Goal: Task Accomplishment & Management: Use online tool/utility

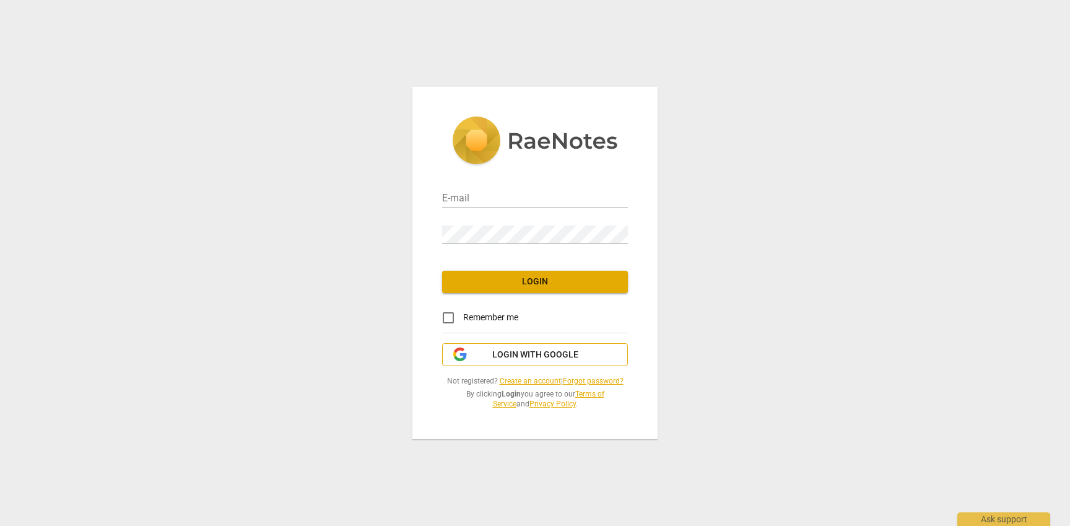
click at [505, 356] on span "Login with Google" at bounding box center [535, 355] width 86 height 12
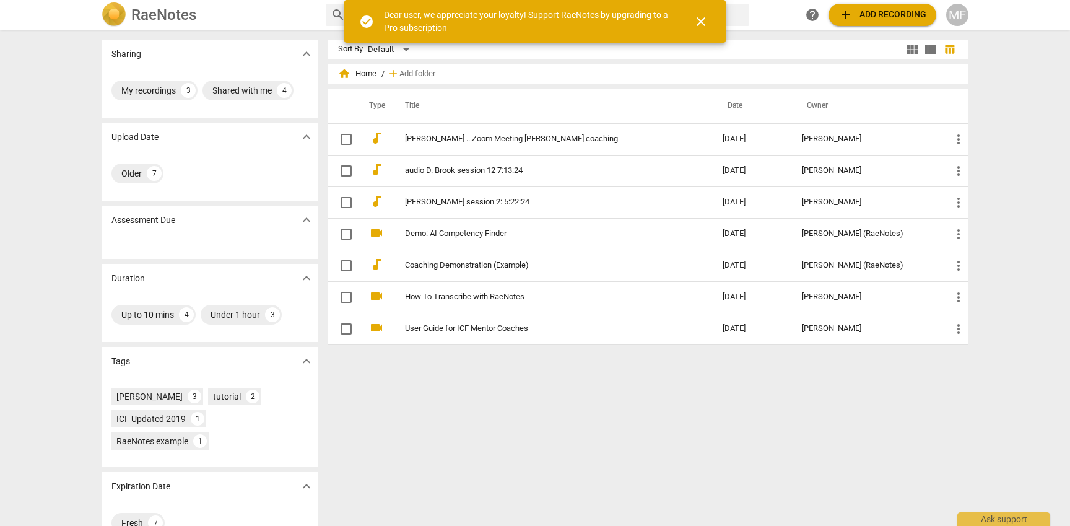
click at [705, 22] on span "close" at bounding box center [701, 21] width 15 height 15
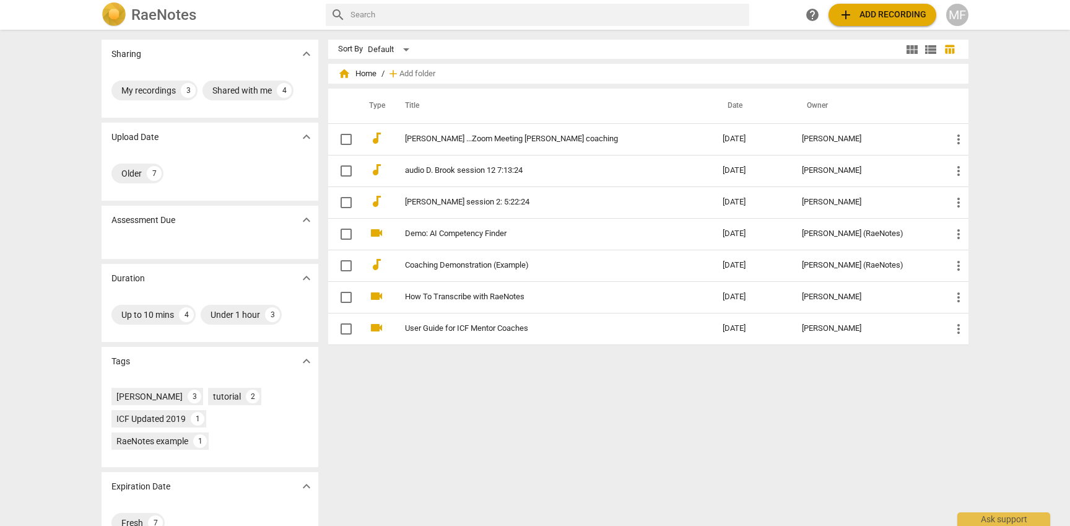
click at [866, 14] on span "add Add recording" at bounding box center [883, 14] width 88 height 15
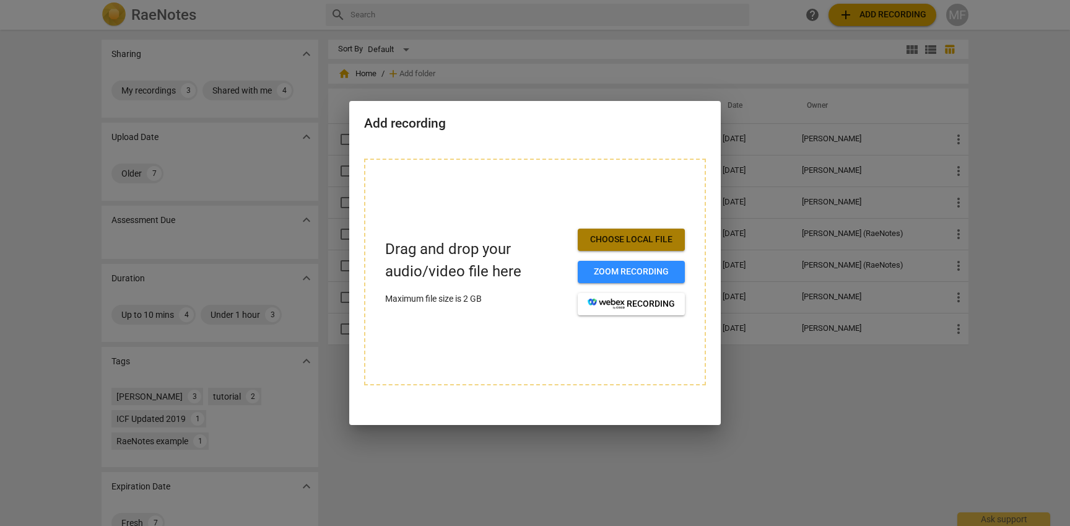
click at [602, 242] on span "Choose local file" at bounding box center [631, 239] width 87 height 12
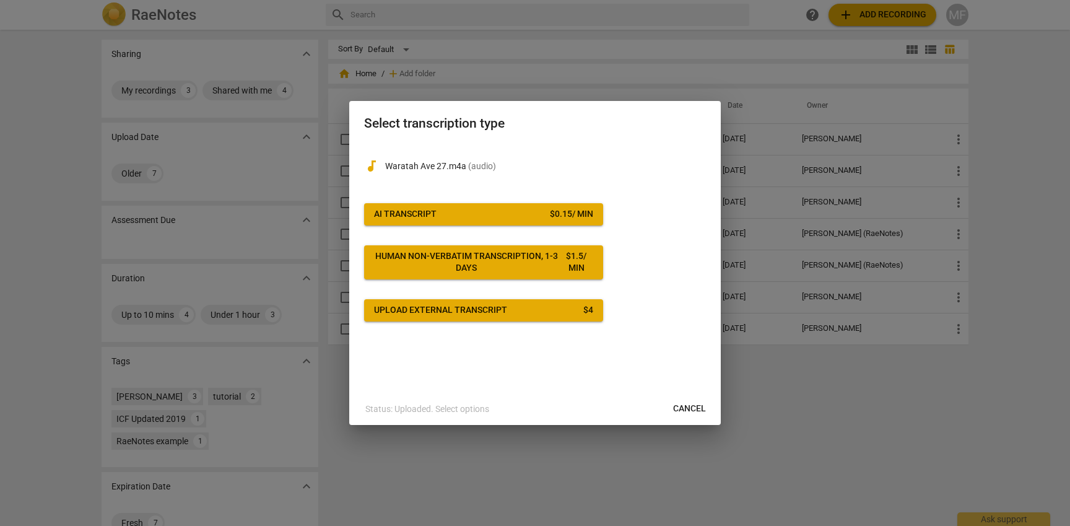
click at [446, 209] on span "AI Transcript $ 0.15 / min" at bounding box center [483, 214] width 219 height 12
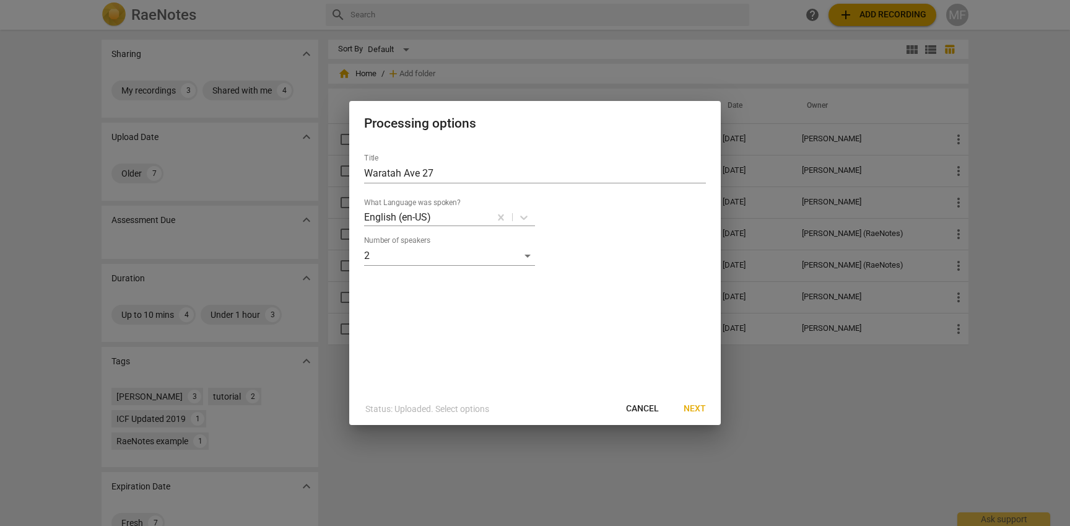
click at [694, 407] on span "Next" at bounding box center [695, 409] width 22 height 12
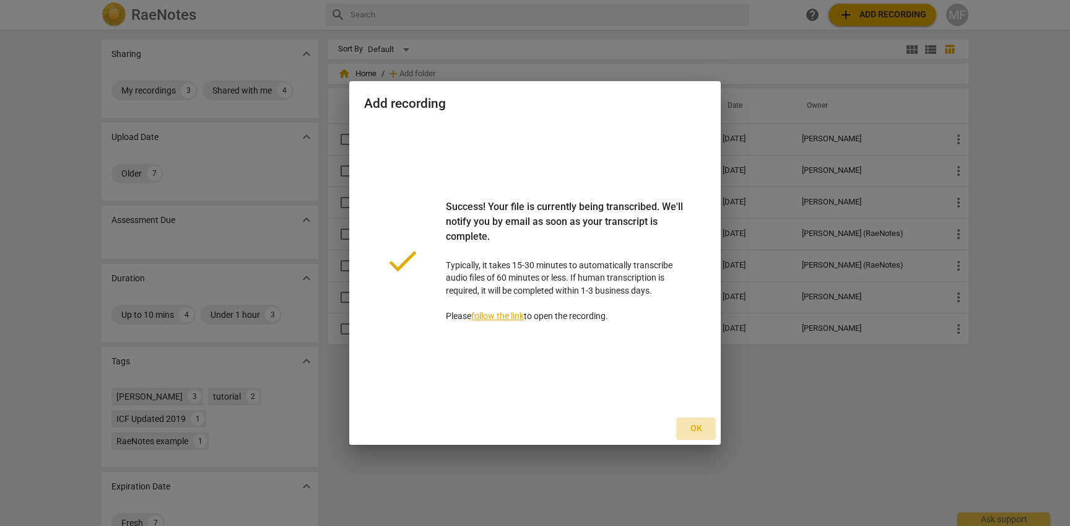
click at [695, 423] on span "Ok" at bounding box center [696, 428] width 20 height 12
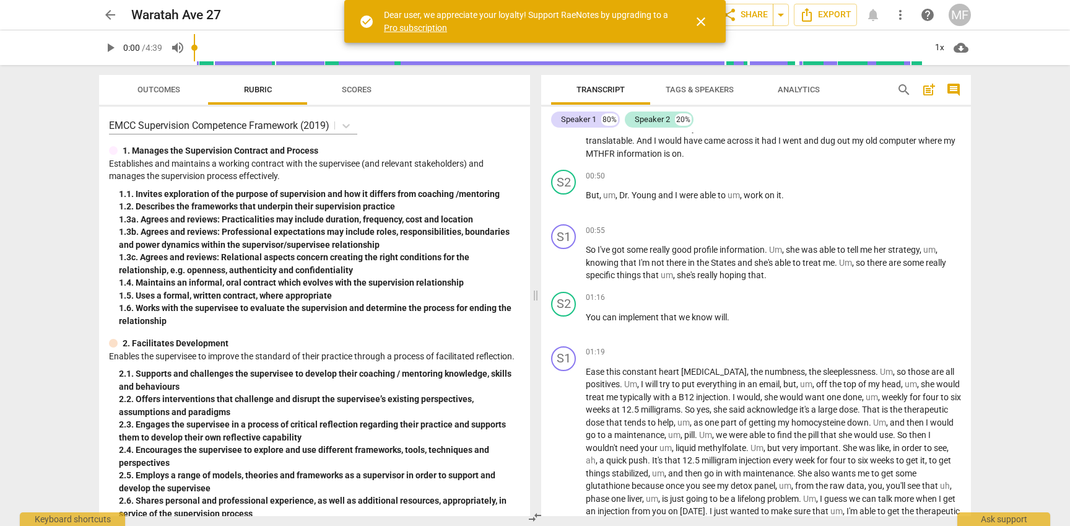
scroll to position [267, 0]
click at [703, 22] on span "close" at bounding box center [701, 21] width 15 height 15
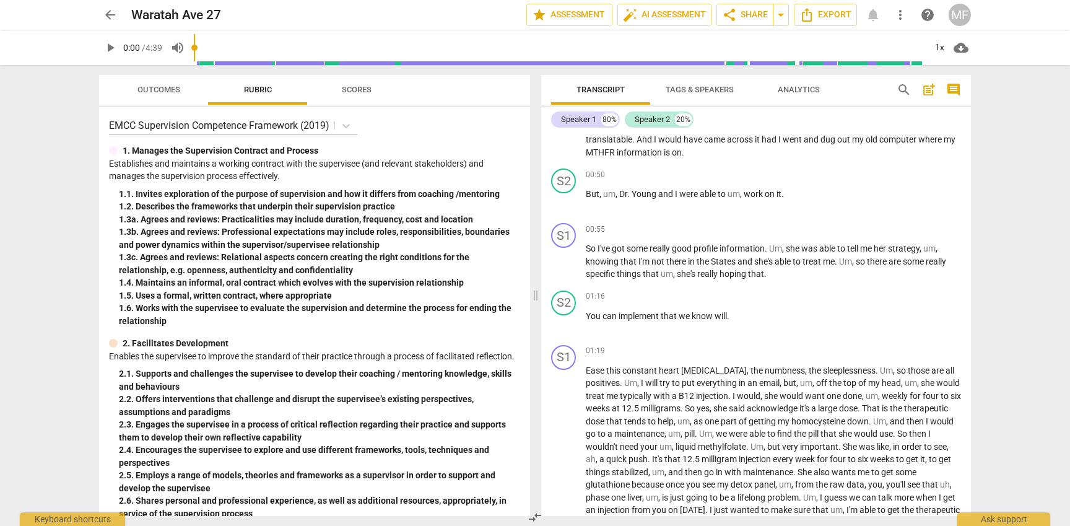
click at [115, 14] on span "arrow_back" at bounding box center [110, 14] width 15 height 15
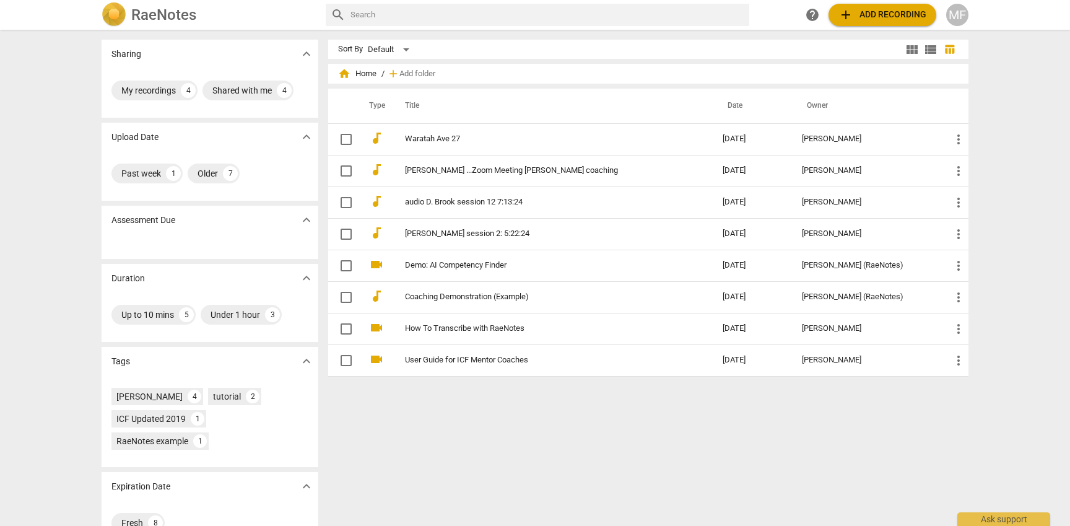
click at [866, 13] on span "add Add recording" at bounding box center [883, 14] width 88 height 15
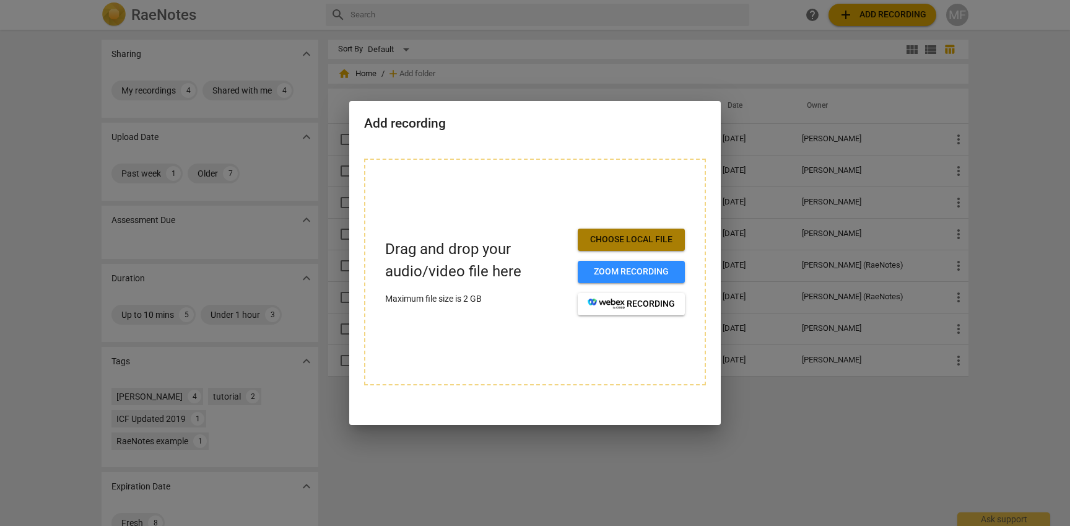
click at [648, 237] on span "Choose local file" at bounding box center [631, 239] width 87 height 12
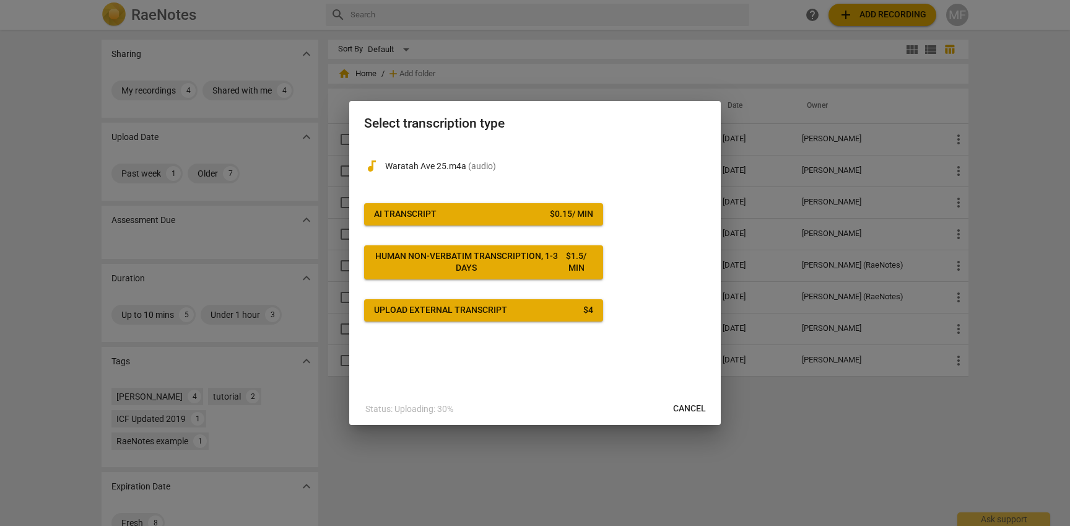
click at [517, 211] on span "AI Transcript $ 0.15 / min" at bounding box center [483, 214] width 219 height 12
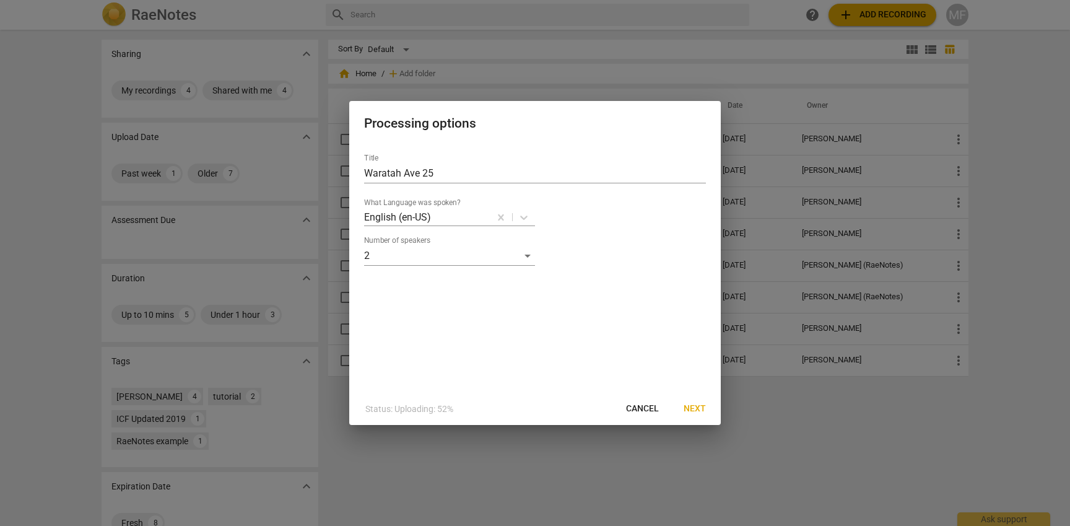
click at [692, 405] on span "Next" at bounding box center [695, 409] width 22 height 12
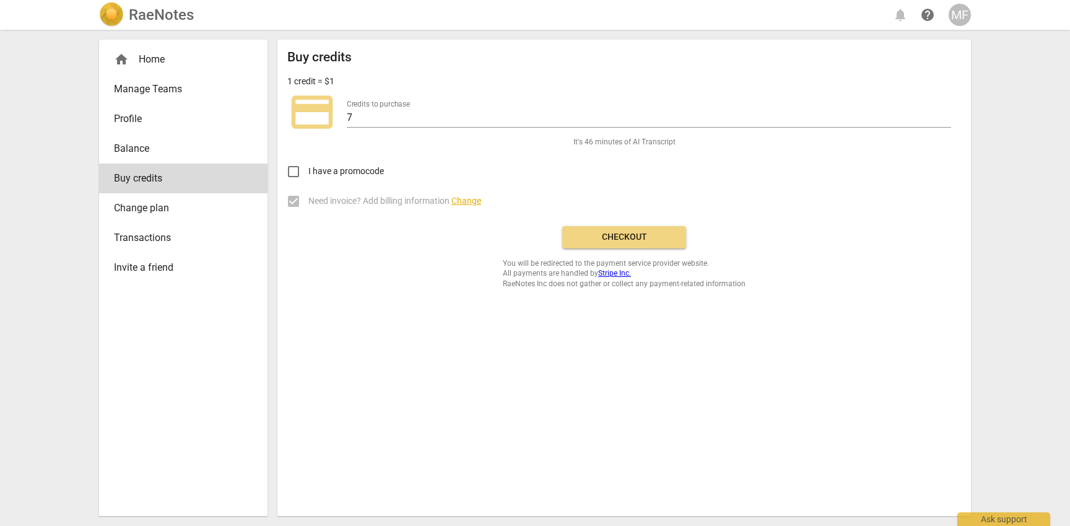
click at [598, 237] on span "Checkout" at bounding box center [624, 237] width 104 height 12
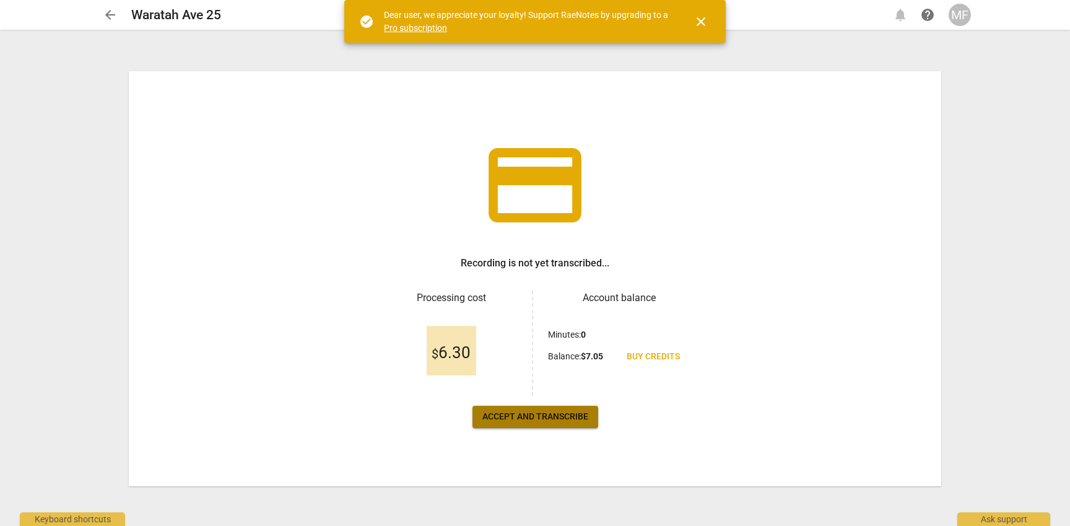
click at [533, 420] on span "Accept and transcribe" at bounding box center [535, 417] width 106 height 12
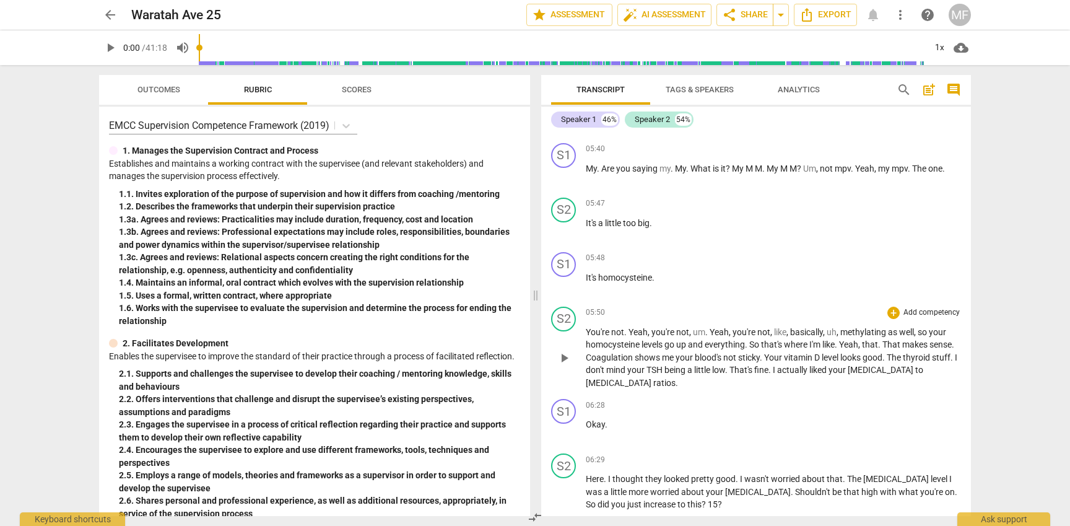
scroll to position [1267, 0]
click at [111, 47] on span "play_arrow" at bounding box center [110, 47] width 15 height 15
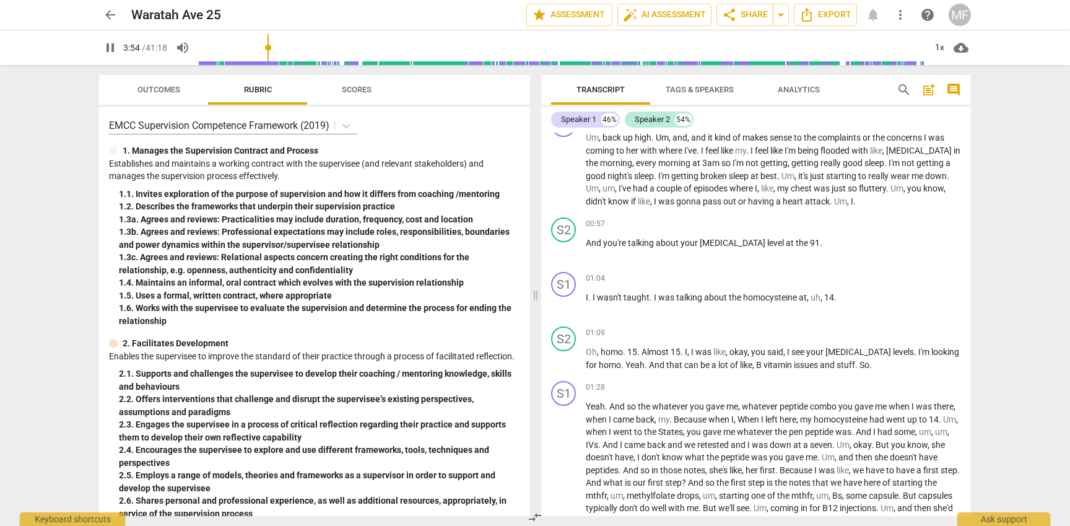
click at [269, 49] on input "range" at bounding box center [562, 48] width 726 height 40
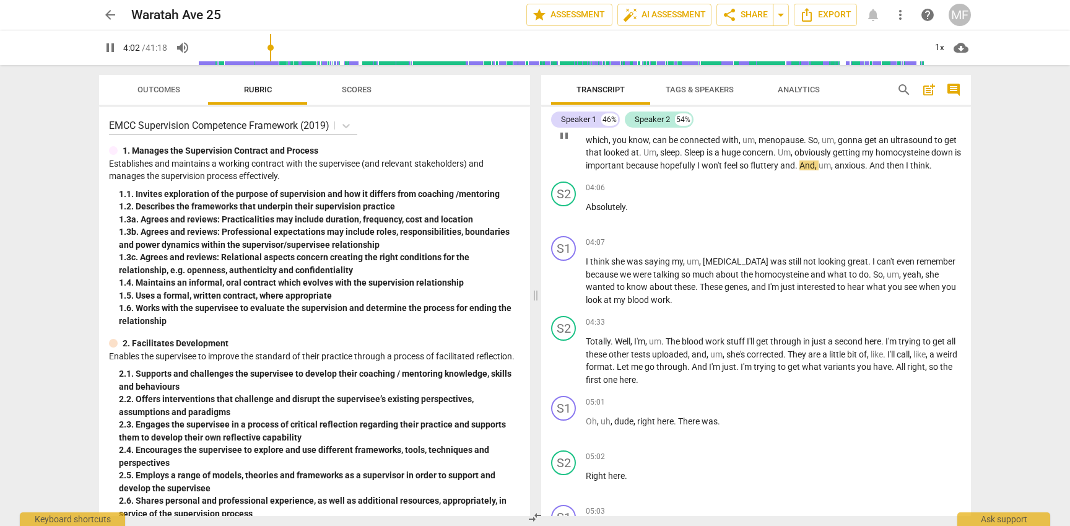
scroll to position [575, 0]
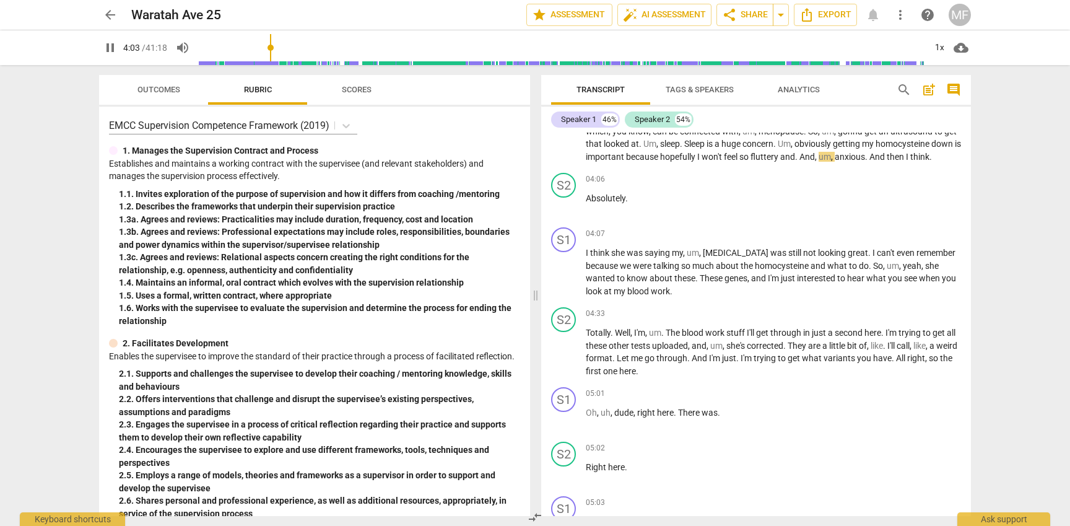
click at [282, 47] on input "range" at bounding box center [562, 48] width 726 height 40
click at [298, 45] on input "range" at bounding box center [562, 48] width 726 height 40
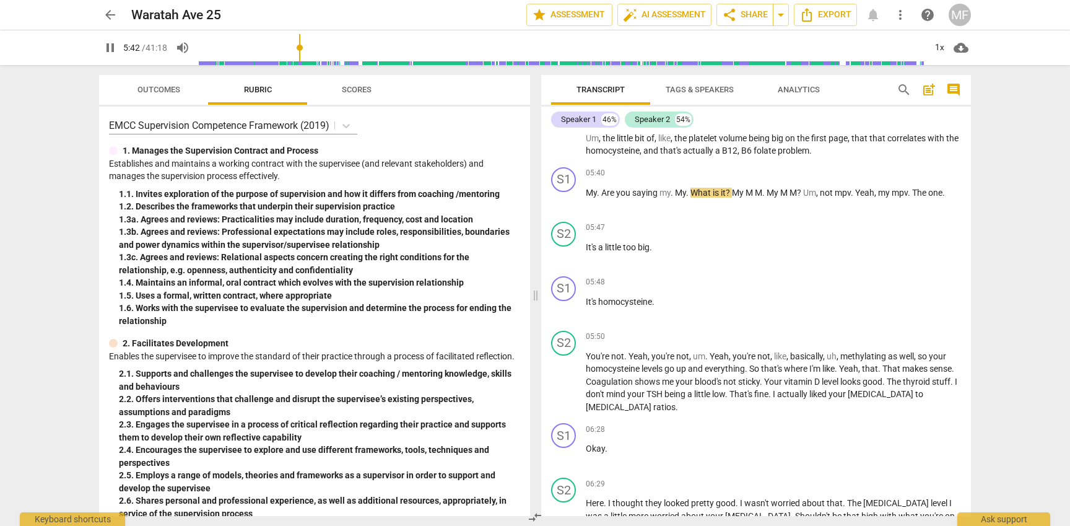
click at [111, 45] on span "pause" at bounding box center [110, 47] width 15 height 15
click at [425, 13] on div "Waratah Ave 25 edit" at bounding box center [323, 15] width 385 height 22
click at [456, 12] on div "Waratah Ave 25 edit" at bounding box center [323, 15] width 385 height 22
click at [115, 48] on span "play_arrow" at bounding box center [110, 47] width 15 height 15
click at [115, 48] on span "pause" at bounding box center [110, 47] width 15 height 15
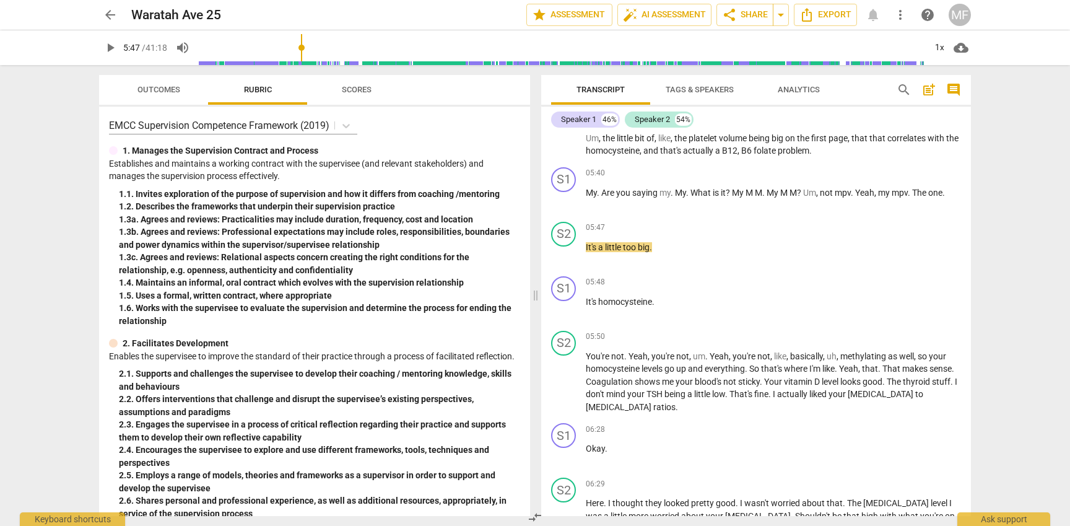
click at [115, 48] on span "play_arrow" at bounding box center [110, 47] width 15 height 15
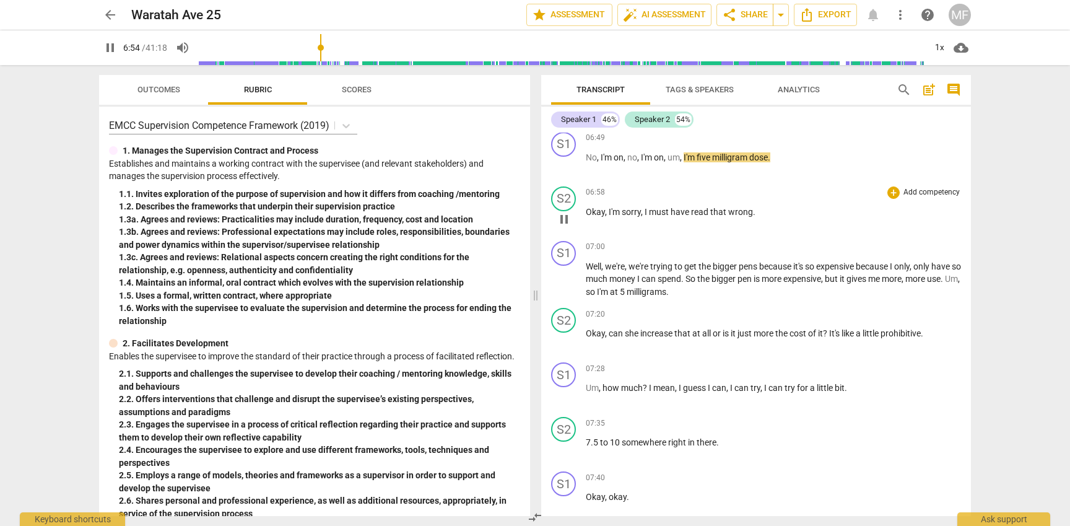
scroll to position [1769, 0]
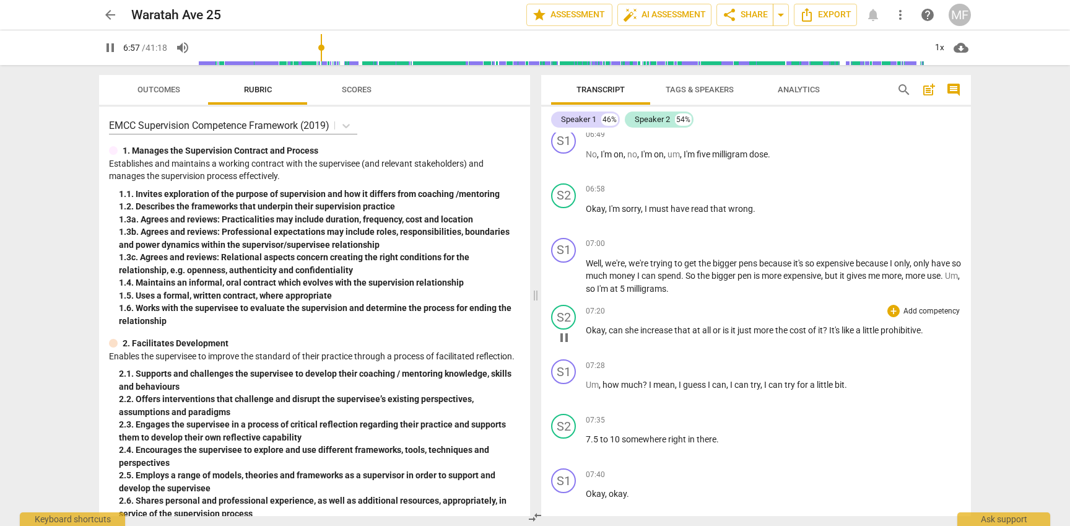
click at [672, 329] on span "increase" at bounding box center [657, 330] width 34 height 10
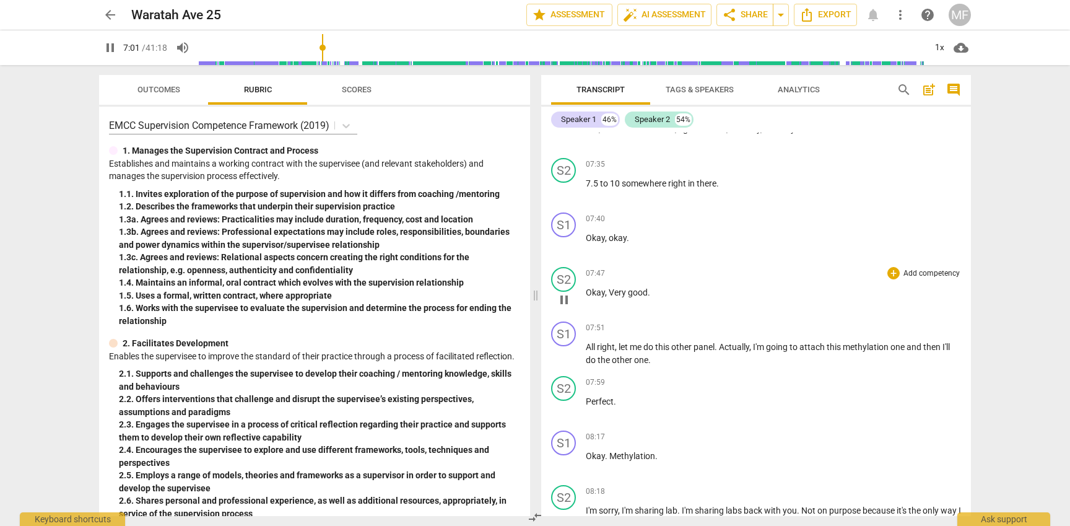
scroll to position [2026, 0]
click at [648, 346] on span "do" at bounding box center [649, 346] width 12 height 10
click at [566, 356] on span "pause" at bounding box center [564, 353] width 15 height 15
click at [566, 356] on span "play_arrow" at bounding box center [564, 353] width 15 height 15
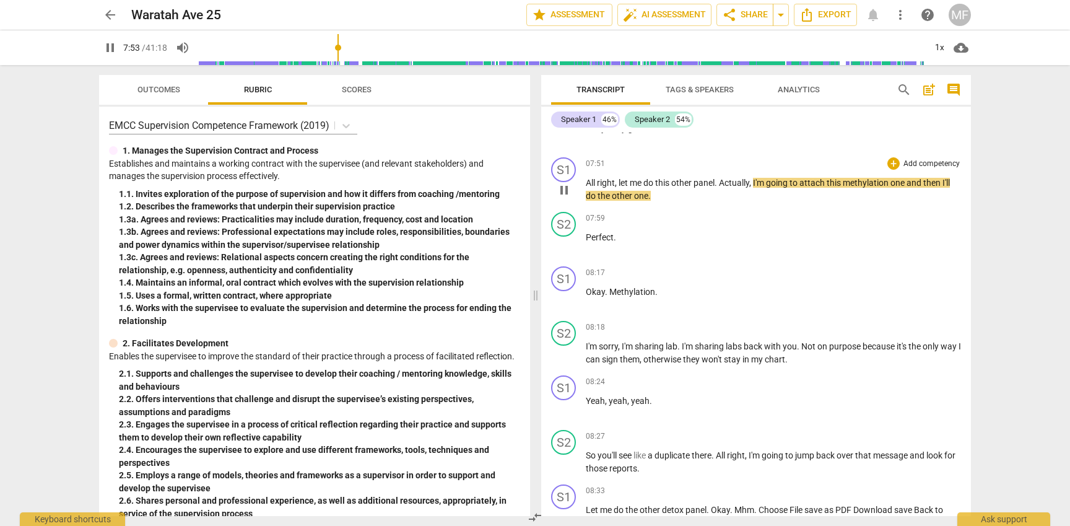
scroll to position [2191, 0]
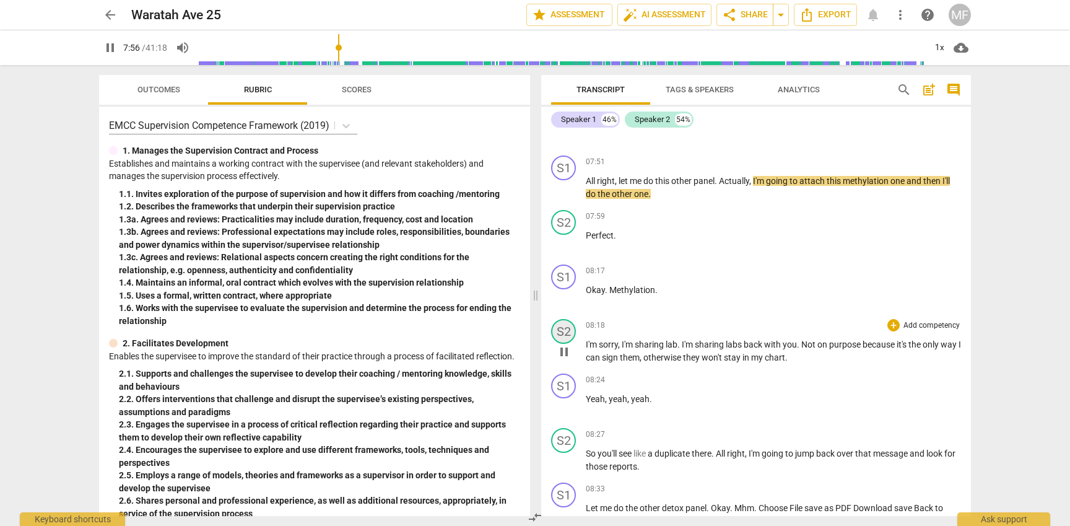
click at [564, 335] on div "S2" at bounding box center [563, 331] width 25 height 25
click at [564, 335] on div at bounding box center [535, 263] width 1070 height 526
click at [660, 320] on div "08:18 + Add competency keyboard_arrow_right" at bounding box center [773, 325] width 375 height 12
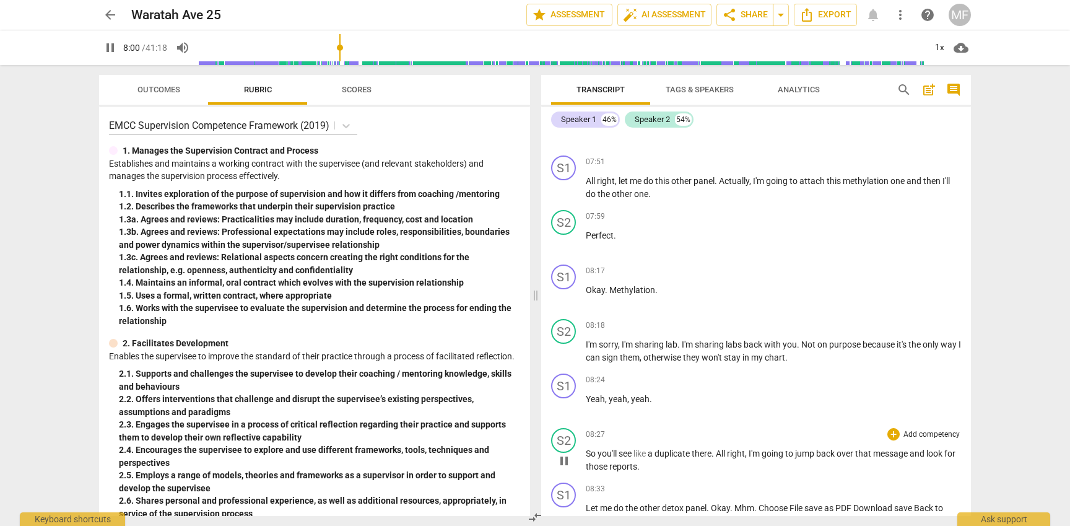
click at [566, 461] on span "pause" at bounding box center [564, 460] width 15 height 15
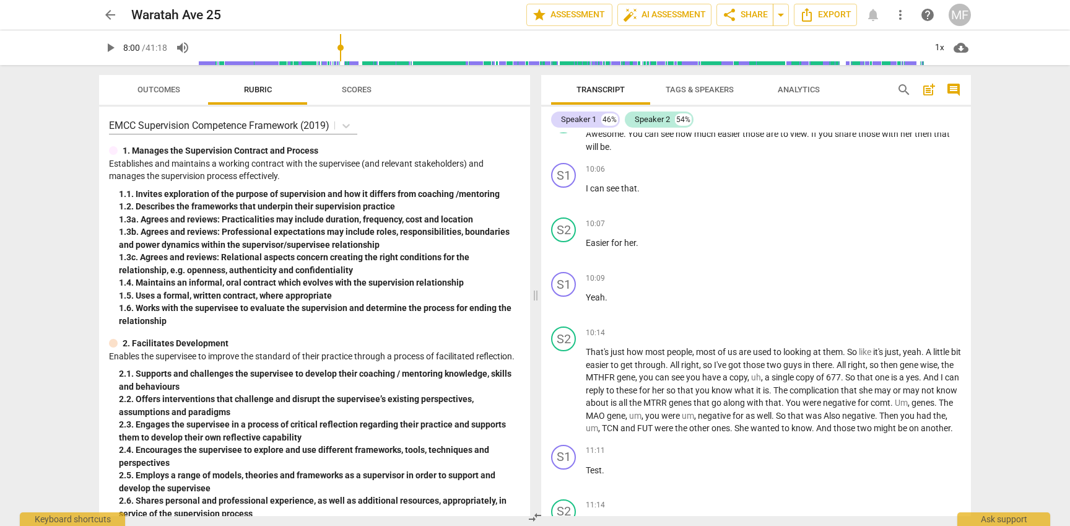
scroll to position [2737, 0]
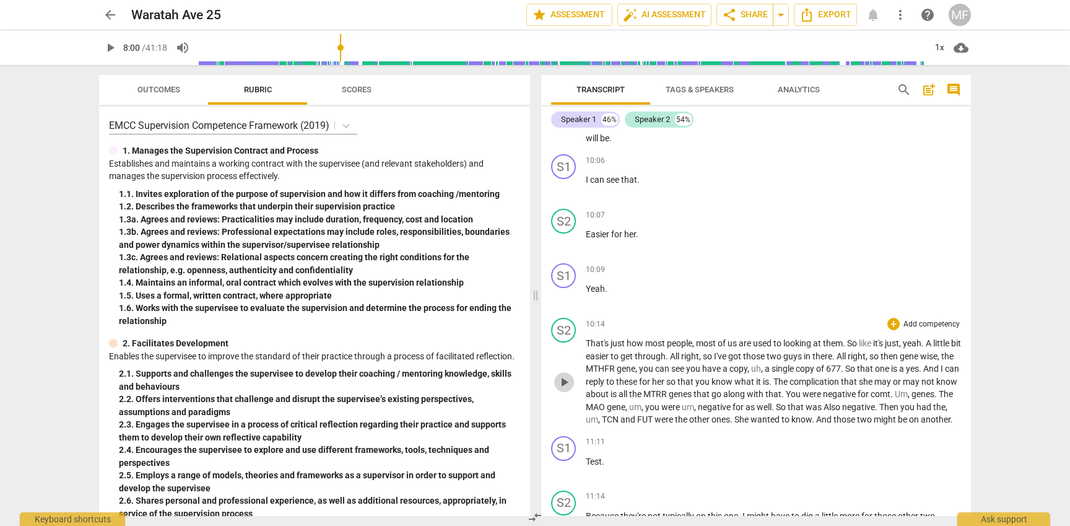
click at [568, 387] on span "play_arrow" at bounding box center [564, 382] width 15 height 15
click at [566, 386] on span "pause" at bounding box center [564, 382] width 15 height 15
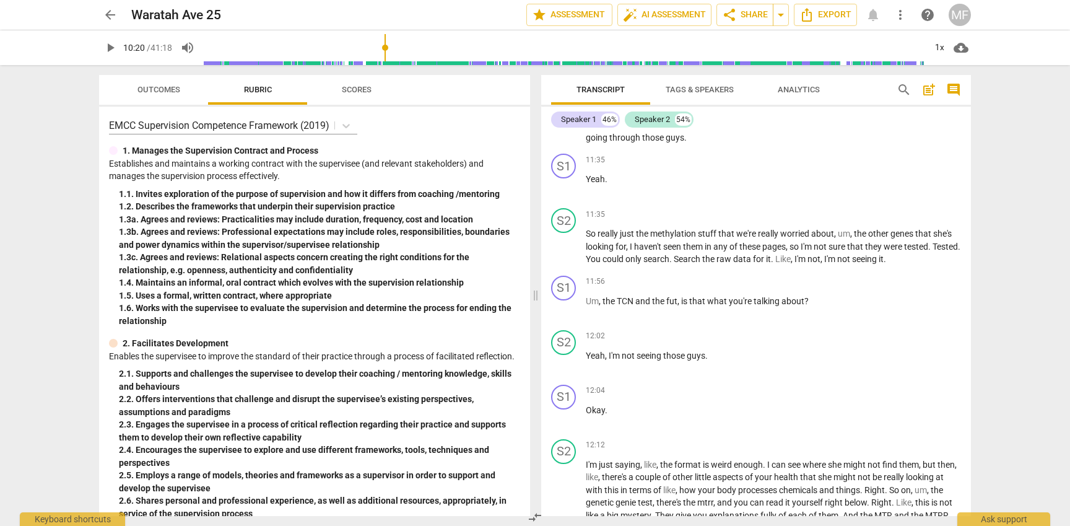
scroll to position [3159, 0]
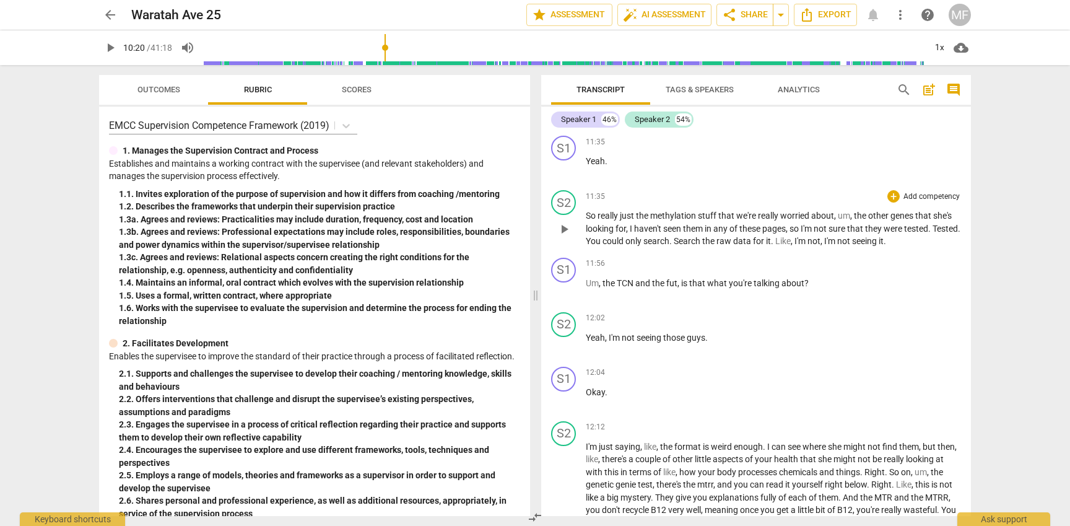
click at [565, 237] on span "play_arrow" at bounding box center [564, 229] width 15 height 15
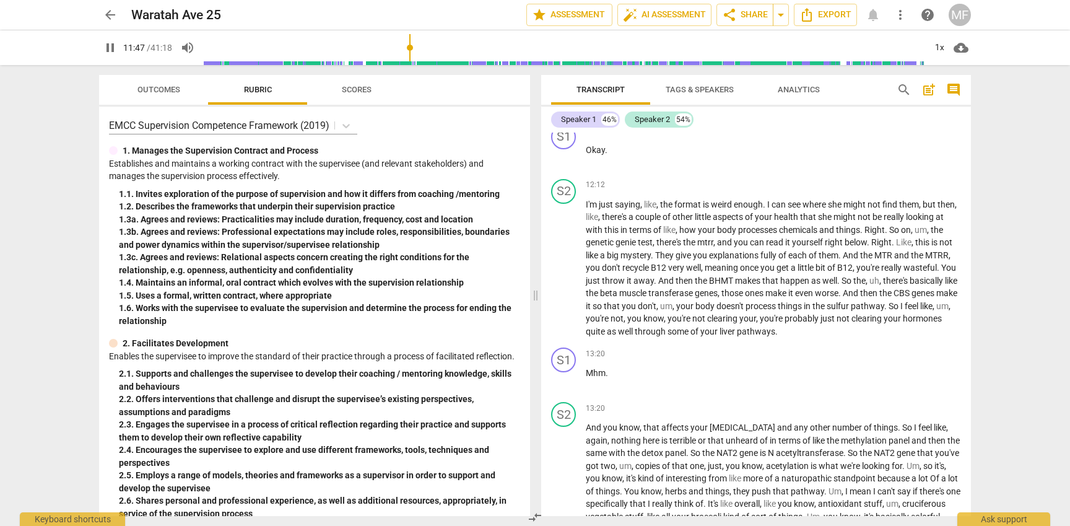
scroll to position [3405, 0]
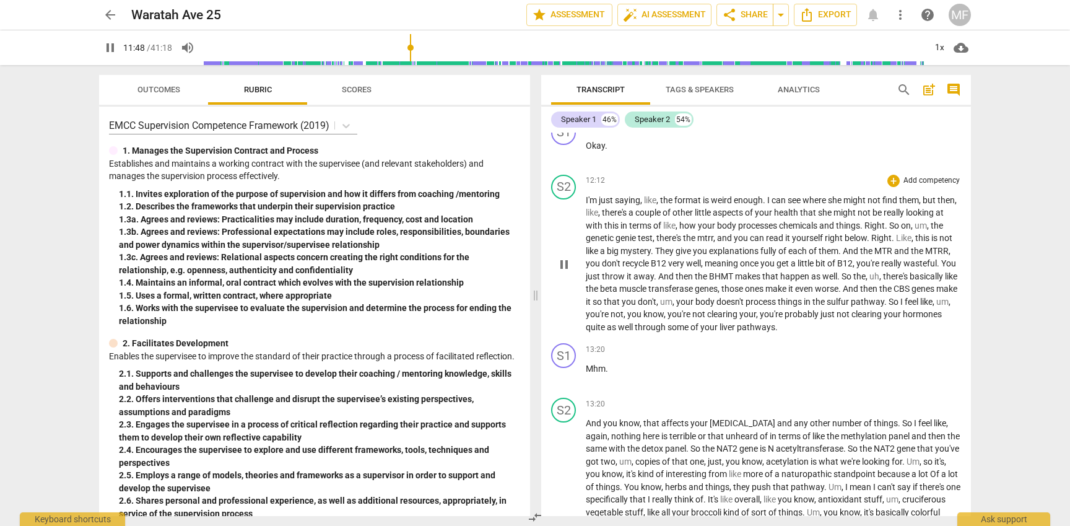
click at [570, 272] on span "pause" at bounding box center [564, 264] width 15 height 15
click at [570, 272] on span "play_arrow" at bounding box center [564, 264] width 15 height 15
click at [570, 272] on span "pause" at bounding box center [564, 264] width 15 height 15
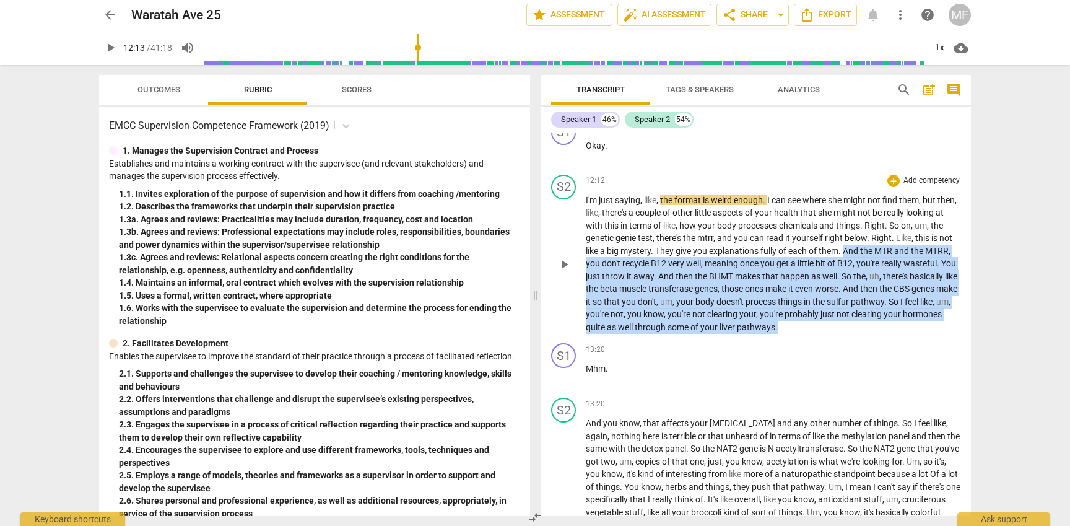
drag, startPoint x: 885, startPoint y: 265, endPoint x: 897, endPoint y: 338, distance: 73.4
click at [897, 334] on p "I'm just saying , like , the format is weird enough . I can see where she might…" at bounding box center [773, 264] width 375 height 140
copy p "And the MTR and the MTRR , you don't recycle B12 very well , meaning once you g…"
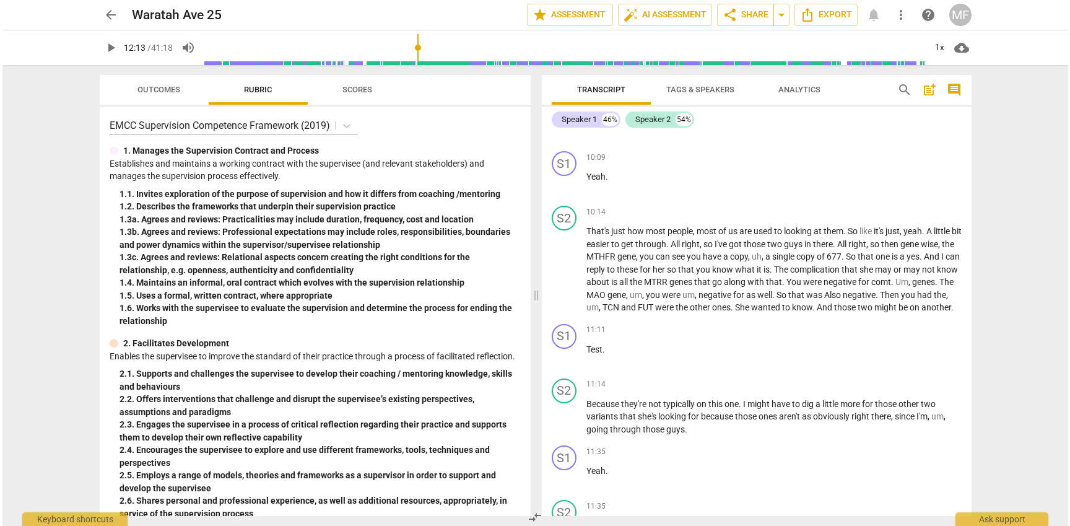
scroll to position [2840, 0]
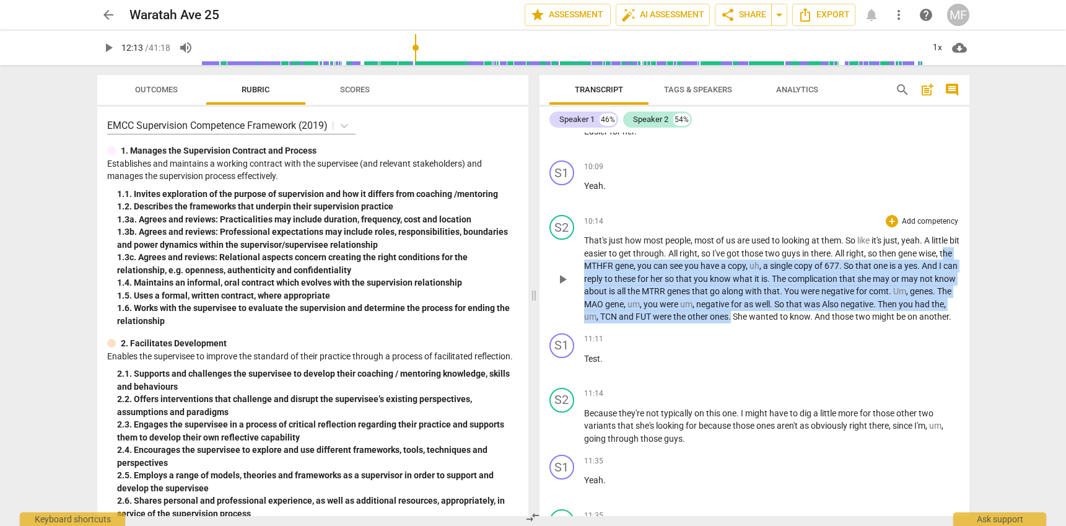
drag, startPoint x: 586, startPoint y: 264, endPoint x: 779, endPoint y: 313, distance: 199.2
click at [779, 313] on p "That's just how most people , most of us are used to looking at them . So like …" at bounding box center [771, 278] width 375 height 89
copy p "he MTHFR gene , you can see you have a copy , uh , a single copy of 677 . So th…"
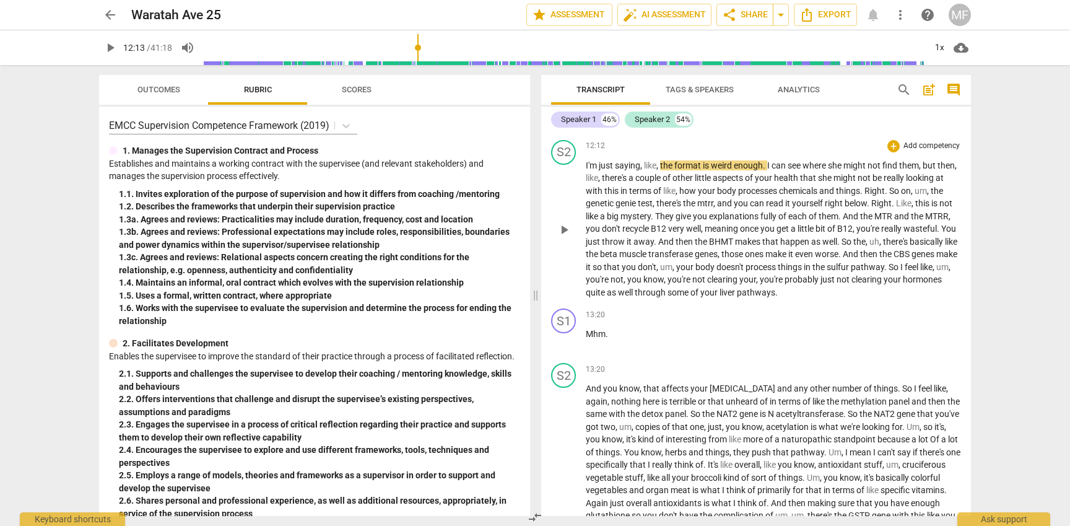
scroll to position [3452, 0]
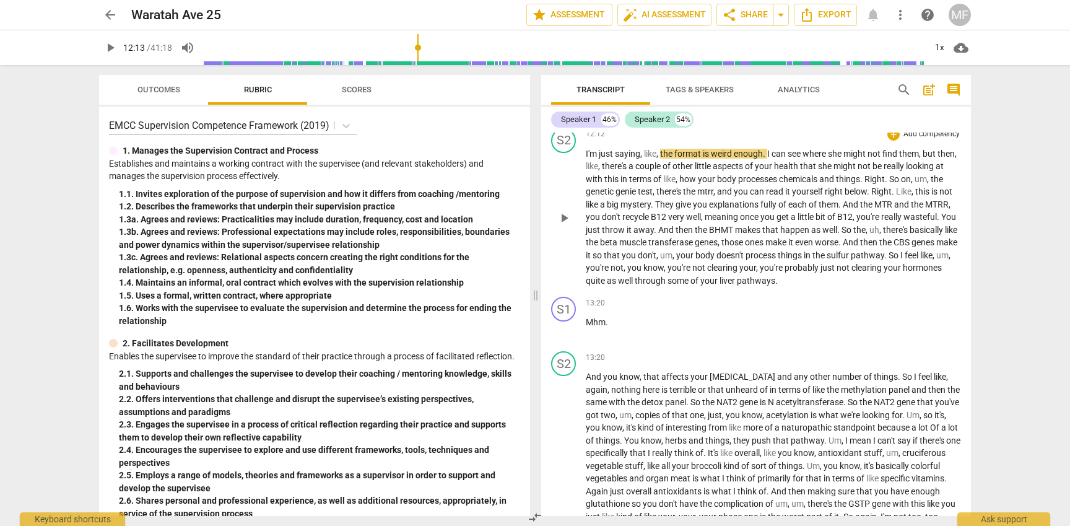
click at [565, 225] on span "play_arrow" at bounding box center [564, 218] width 15 height 15
click at [434, 48] on input "range" at bounding box center [565, 48] width 722 height 40
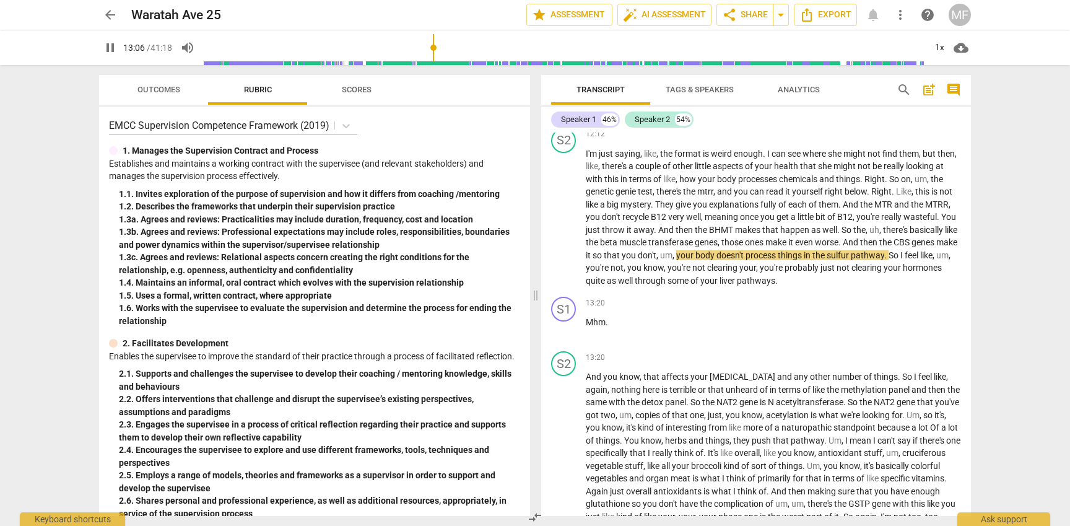
click at [429, 48] on input "range" at bounding box center [565, 48] width 722 height 40
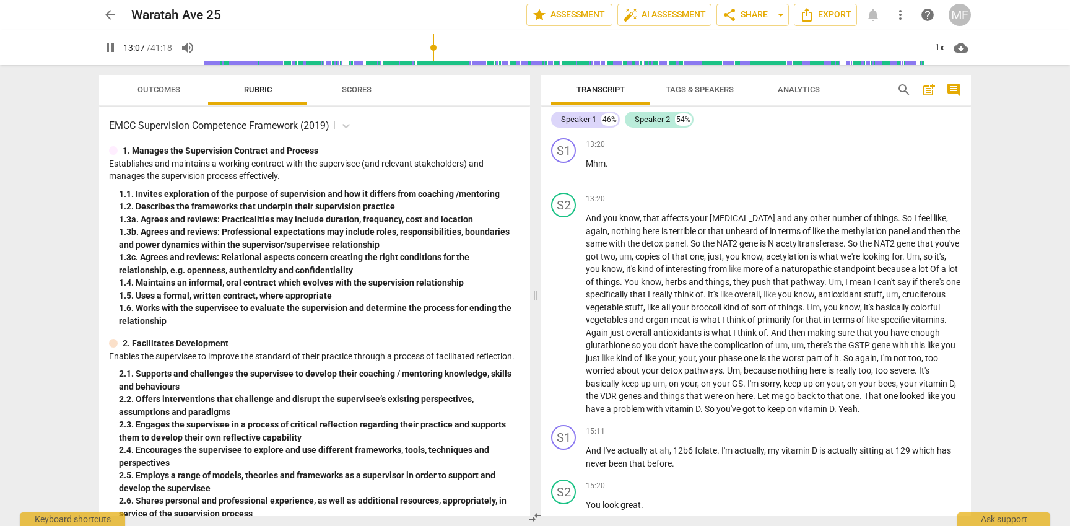
scroll to position [3637, 0]
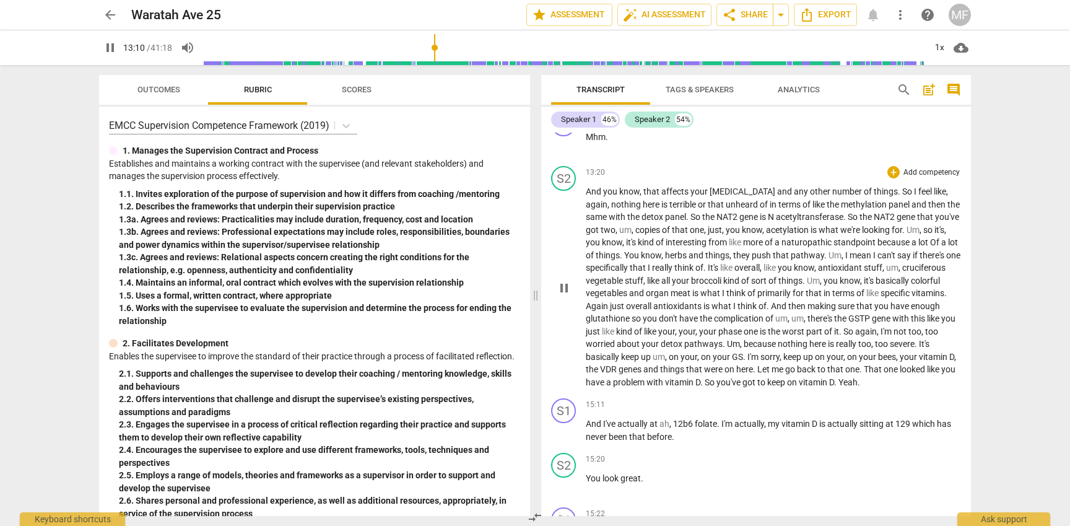
click at [565, 295] on span "pause" at bounding box center [564, 288] width 15 height 15
click at [565, 295] on span "play_arrow" at bounding box center [564, 288] width 15 height 15
click at [702, 222] on span "So" at bounding box center [697, 217] width 12 height 10
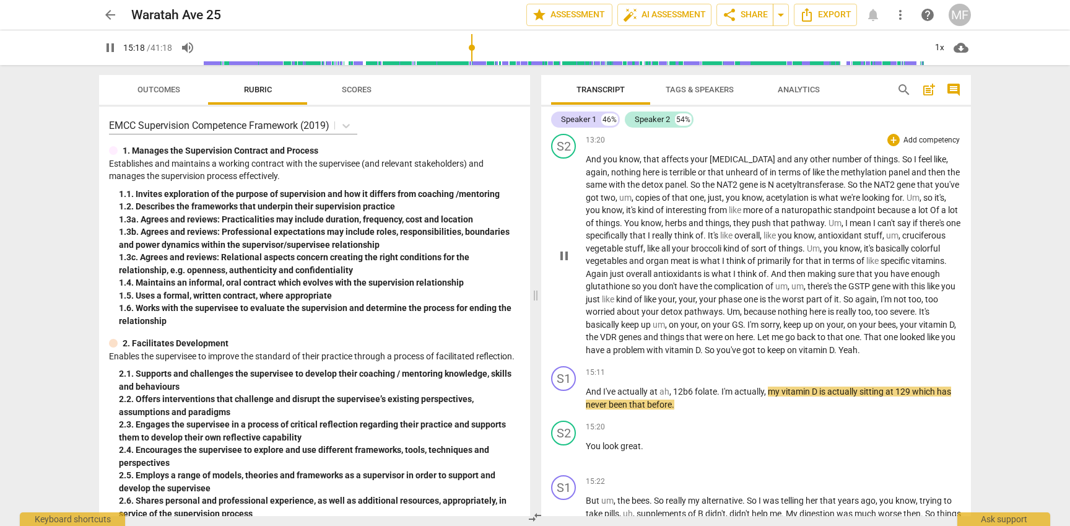
scroll to position [3673, 0]
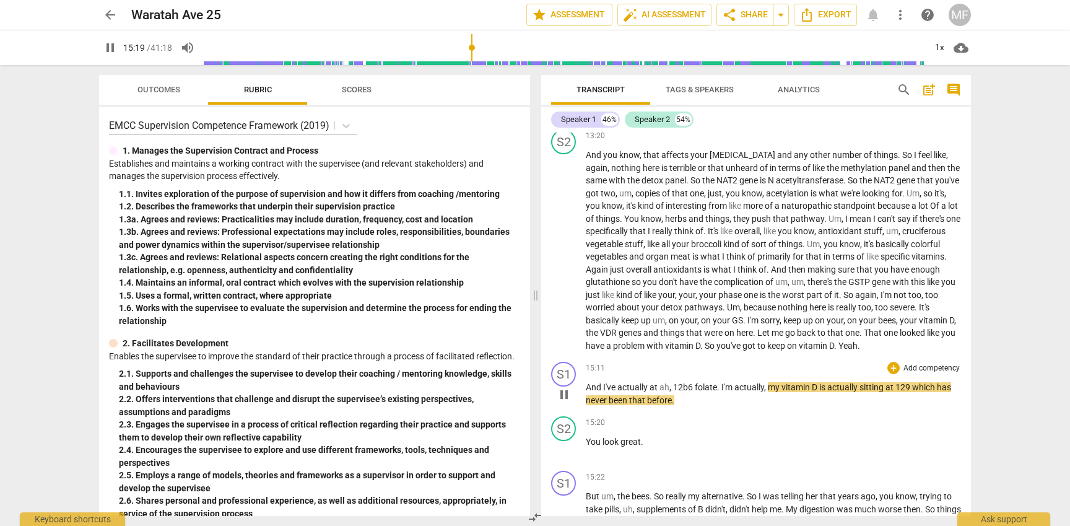
click at [563, 402] on span "pause" at bounding box center [564, 394] width 15 height 15
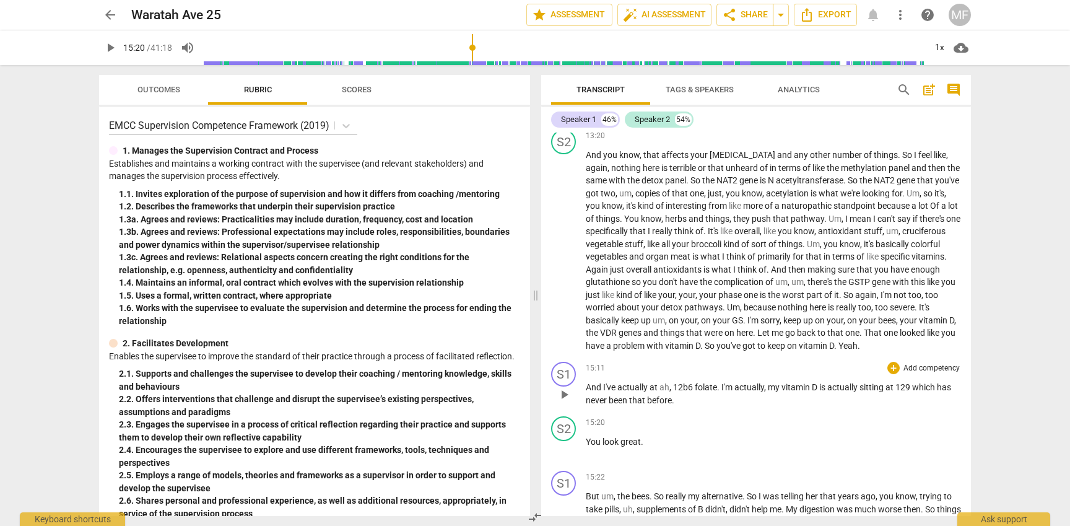
type input "920"
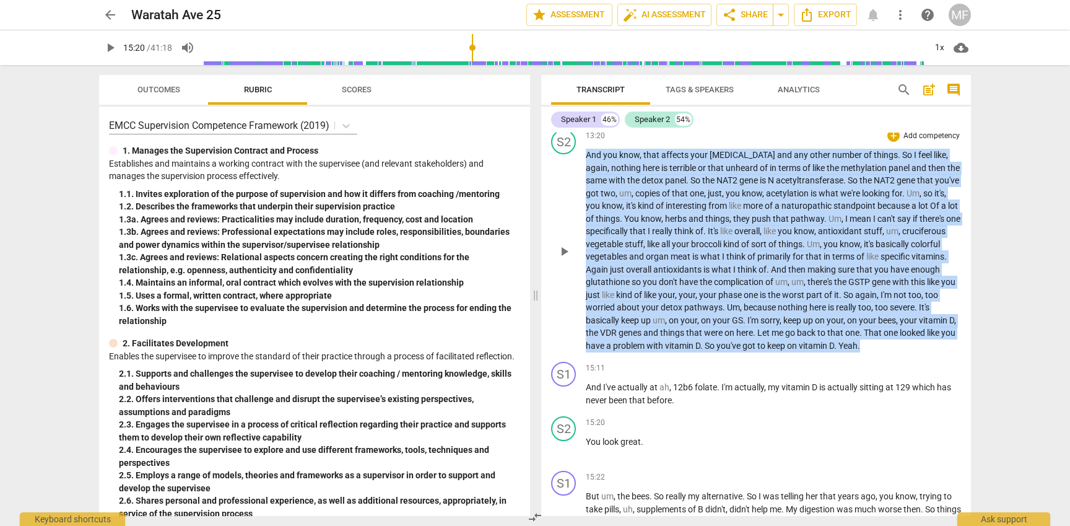
drag, startPoint x: 587, startPoint y: 173, endPoint x: 827, endPoint y: 365, distance: 307.6
click at [827, 352] on p "And you know , that affects your insulin and any other number of things . So I …" at bounding box center [773, 250] width 375 height 203
copy p "And you know , that affects your insulin and any other number of things . So I …"
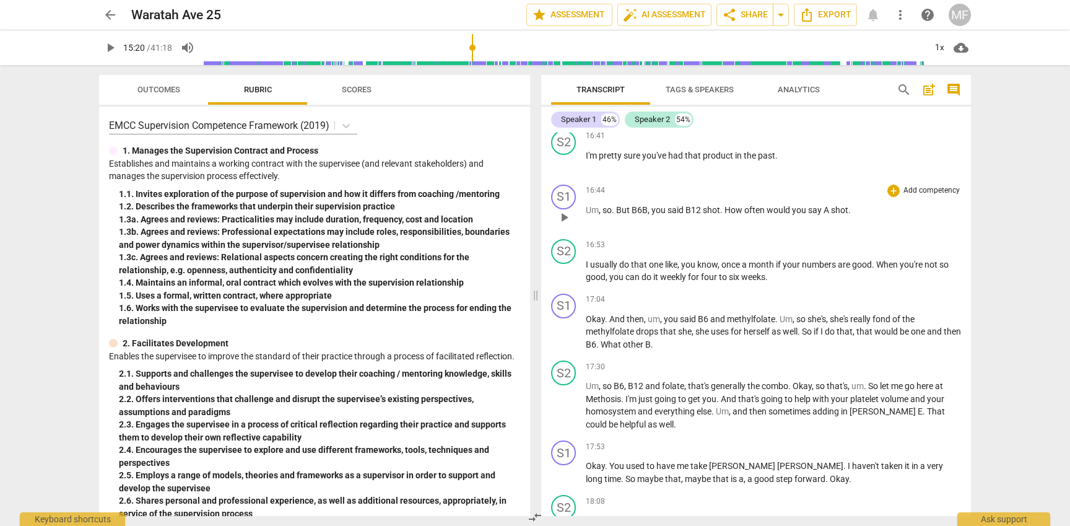
scroll to position [4251, 0]
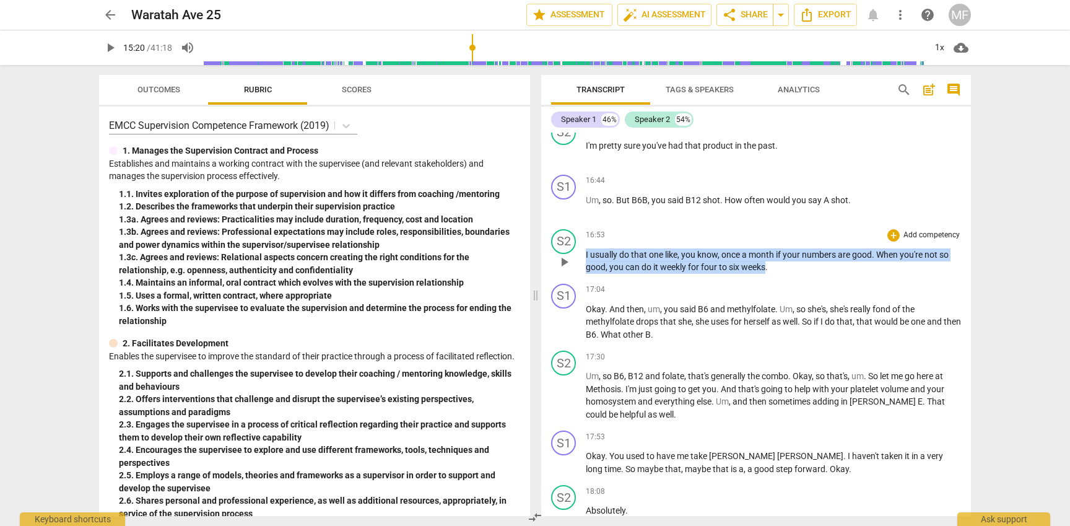
drag, startPoint x: 586, startPoint y: 292, endPoint x: 764, endPoint y: 308, distance: 179.1
click at [765, 274] on p "I usually do that one like , you know , once a month if your numbers are good .…" at bounding box center [773, 260] width 375 height 25
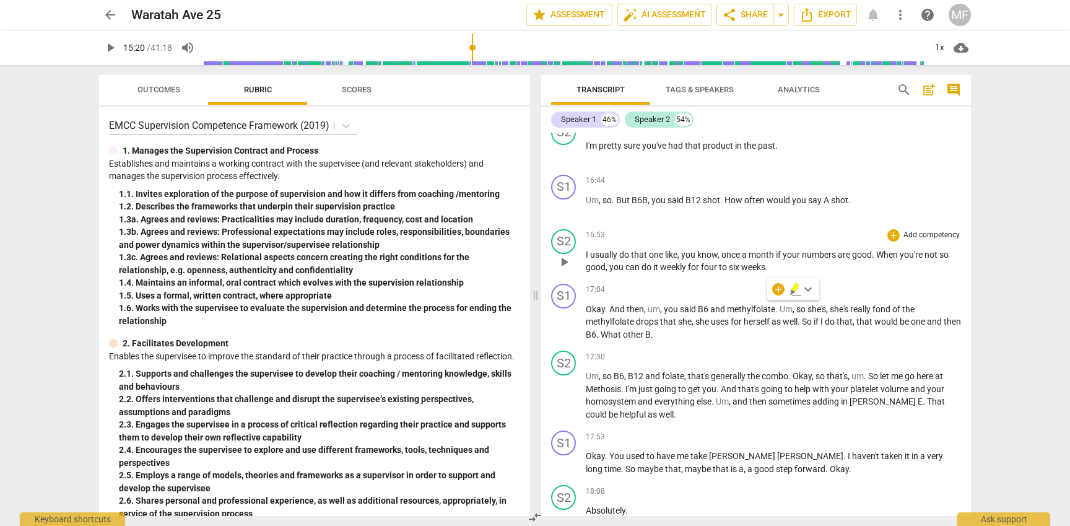
click at [588, 260] on span "I" at bounding box center [588, 255] width 4 height 10
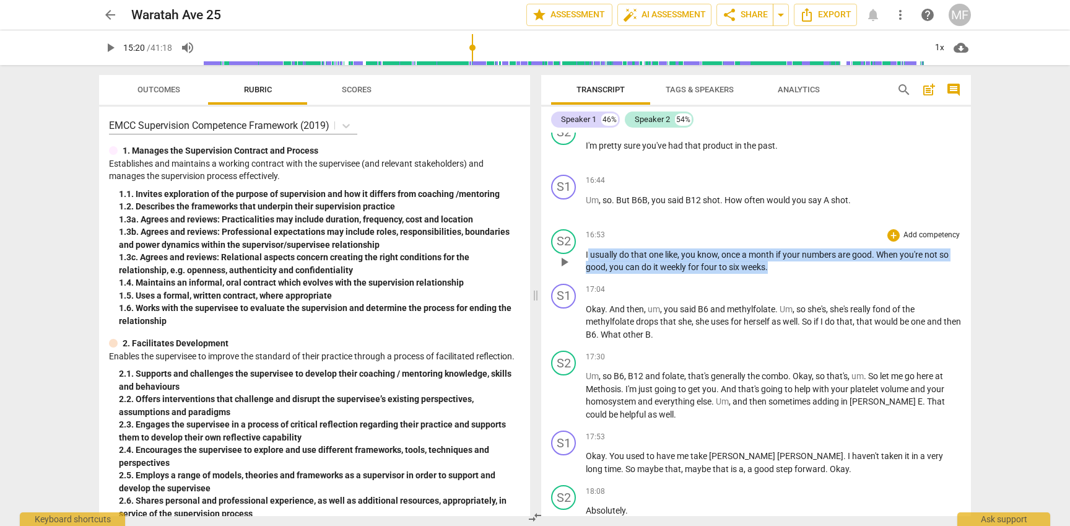
drag, startPoint x: 587, startPoint y: 291, endPoint x: 811, endPoint y: 305, distance: 224.0
click at [810, 274] on p "I usually do that one like , you know , once a month if your numbers are good .…" at bounding box center [773, 260] width 375 height 25
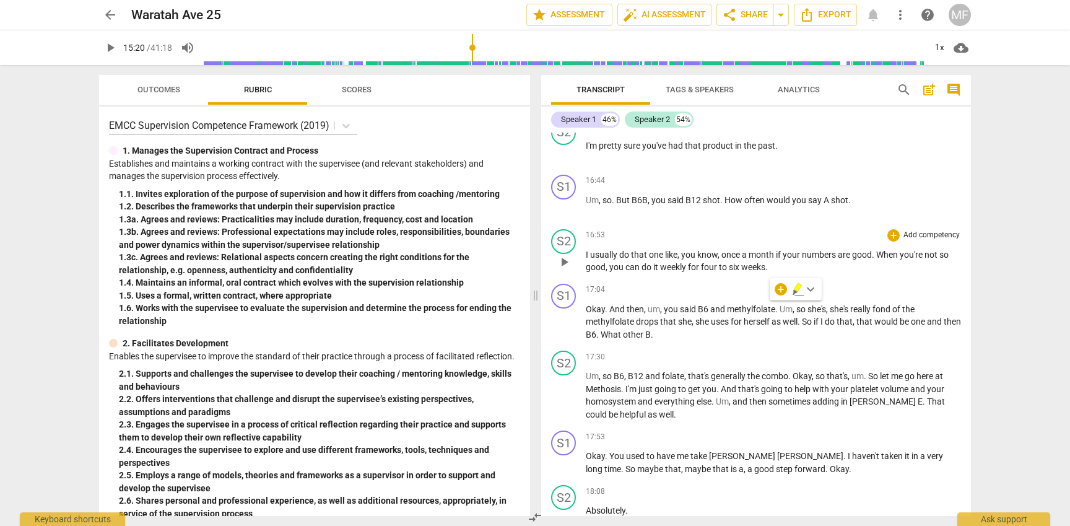
click at [591, 260] on span "usually" at bounding box center [604, 255] width 29 height 10
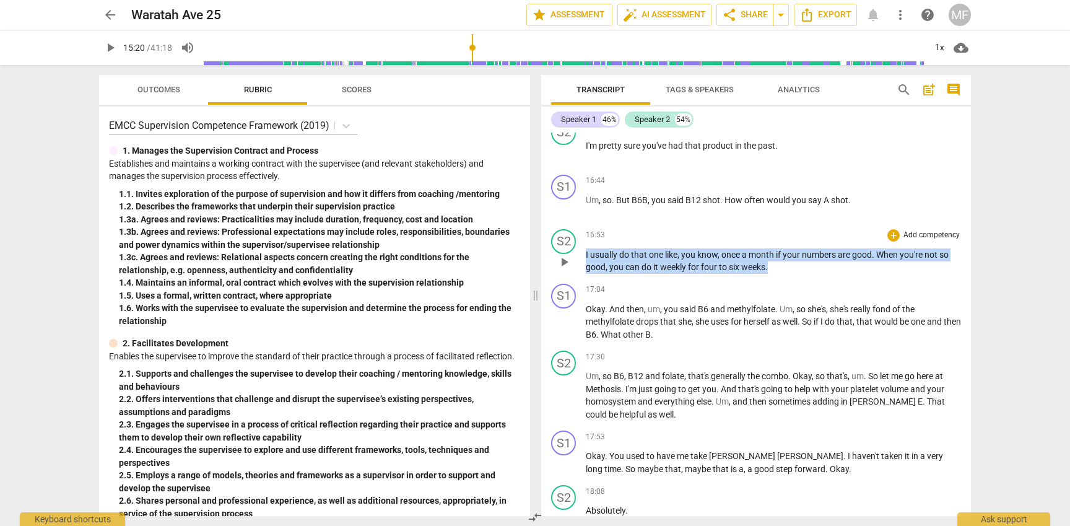
drag, startPoint x: 586, startPoint y: 290, endPoint x: 831, endPoint y: 301, distance: 245.5
click at [831, 274] on p "I usually do that one like , you know , once a month if your numbers are good .…" at bounding box center [773, 260] width 375 height 25
copy p "I usually do that one like , you know , once a month if your numbers are good .…"
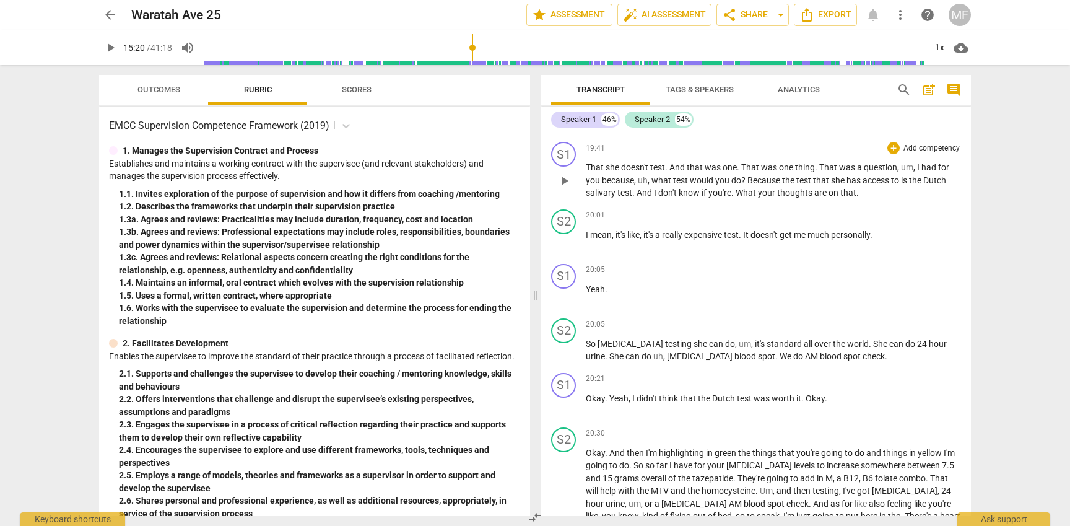
scroll to position [5106, 0]
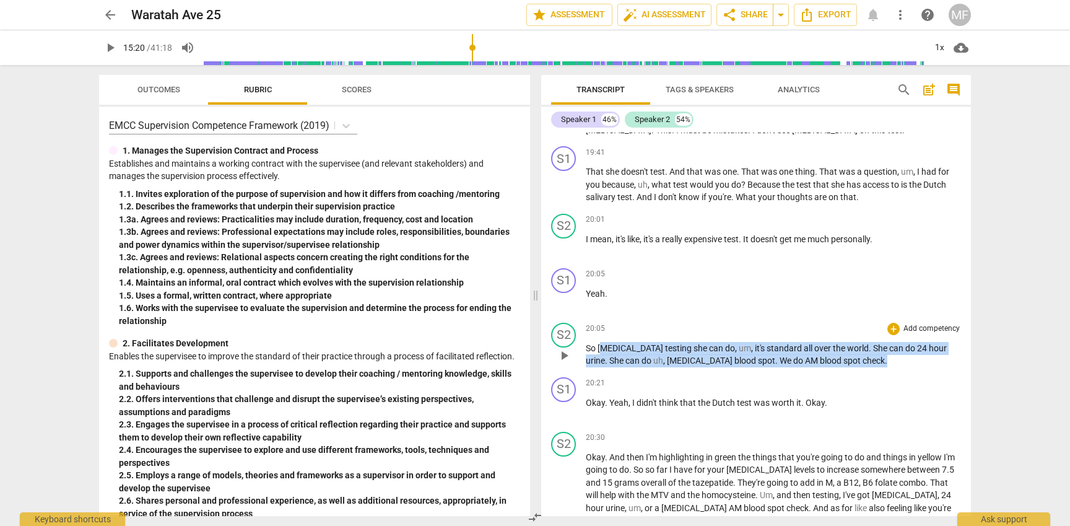
drag, startPoint x: 603, startPoint y: 383, endPoint x: 829, endPoint y: 406, distance: 227.8
click at [829, 372] on div "S2 play_arrow pause 20:05 + Add competency keyboard_arrow_right So cortisol tes…" at bounding box center [756, 345] width 430 height 55
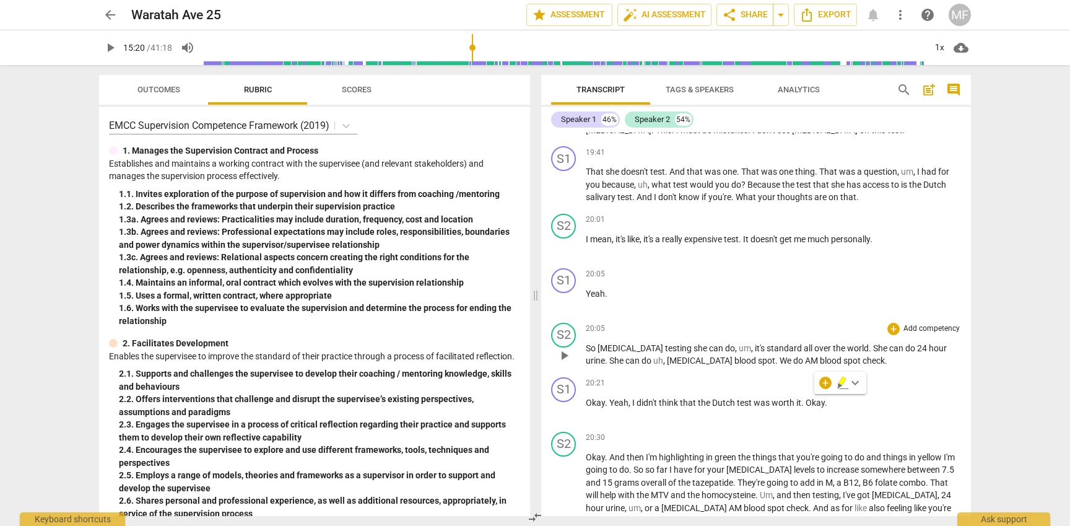
click at [595, 353] on span "So" at bounding box center [592, 348] width 12 height 10
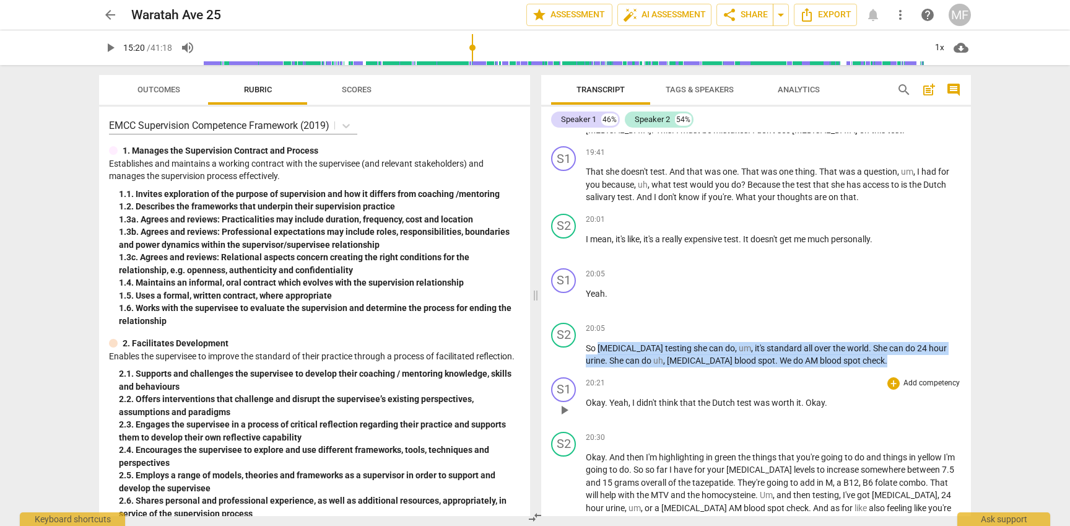
drag, startPoint x: 600, startPoint y: 383, endPoint x: 873, endPoint y: 431, distance: 277.4
click at [873, 432] on div "S1 play_arrow pause 00:01 + Add competency keyboard_arrow_right Um , back up hi…" at bounding box center [756, 324] width 430 height 383
copy p "cortisol testing she can do , um , it's standard all over the world . She can d…"
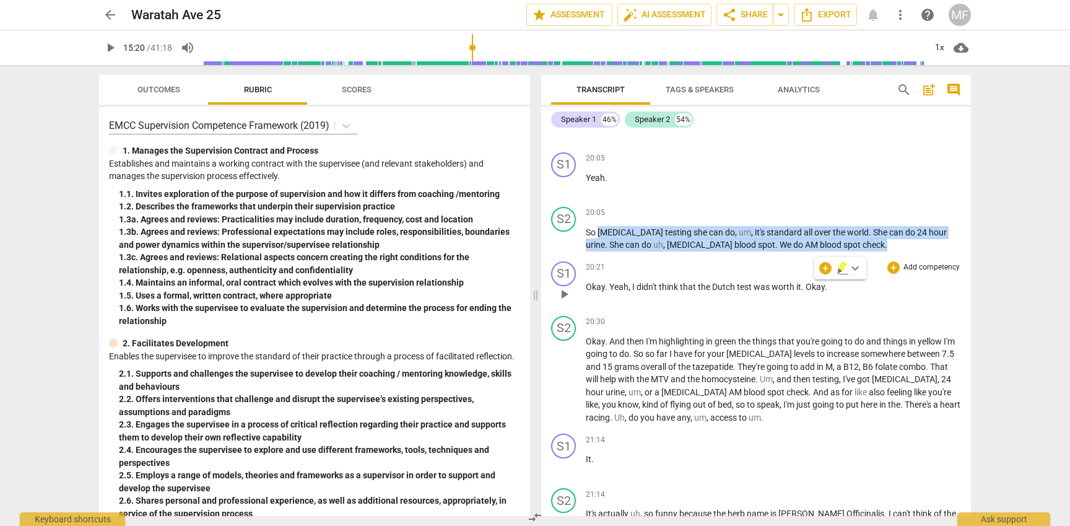
scroll to position [5220, 0]
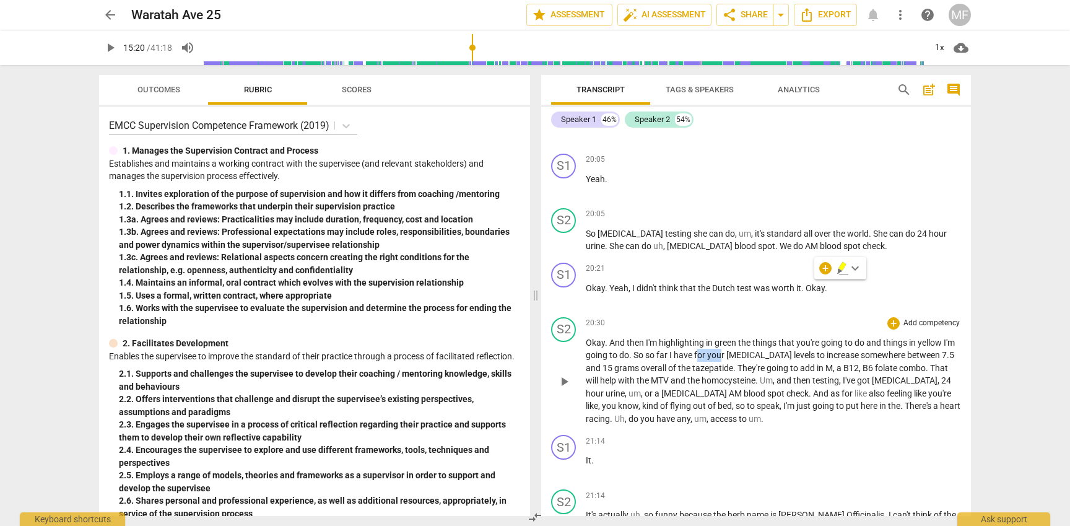
drag, startPoint x: 711, startPoint y: 391, endPoint x: 735, endPoint y: 396, distance: 24.2
click at [735, 396] on p "Okay . And then I'm highlighting in green the things that you're going to do an…" at bounding box center [773, 380] width 375 height 89
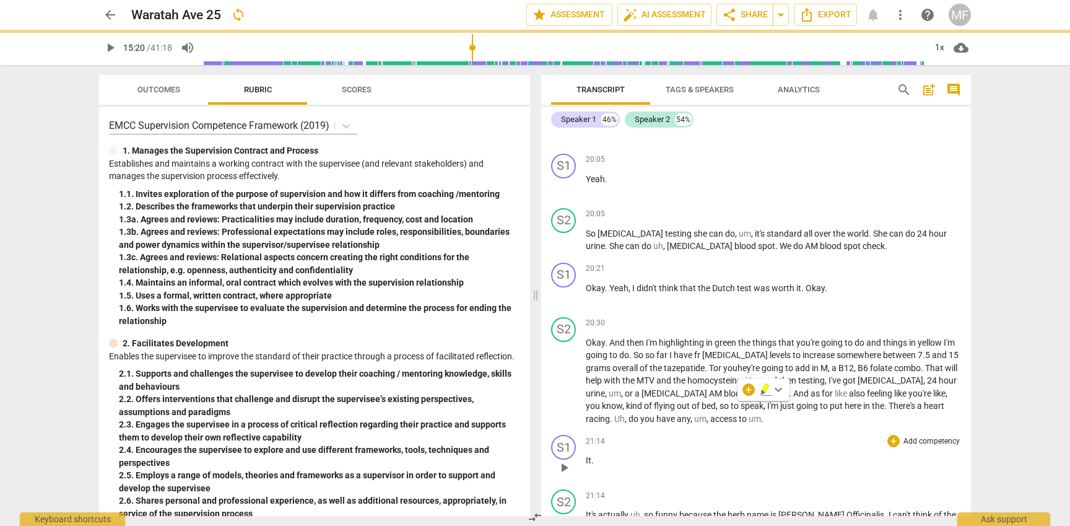
click at [647, 468] on div "S1 play_arrow pause 21:14 + Add competency keyboard_arrow_right It ." at bounding box center [756, 457] width 430 height 55
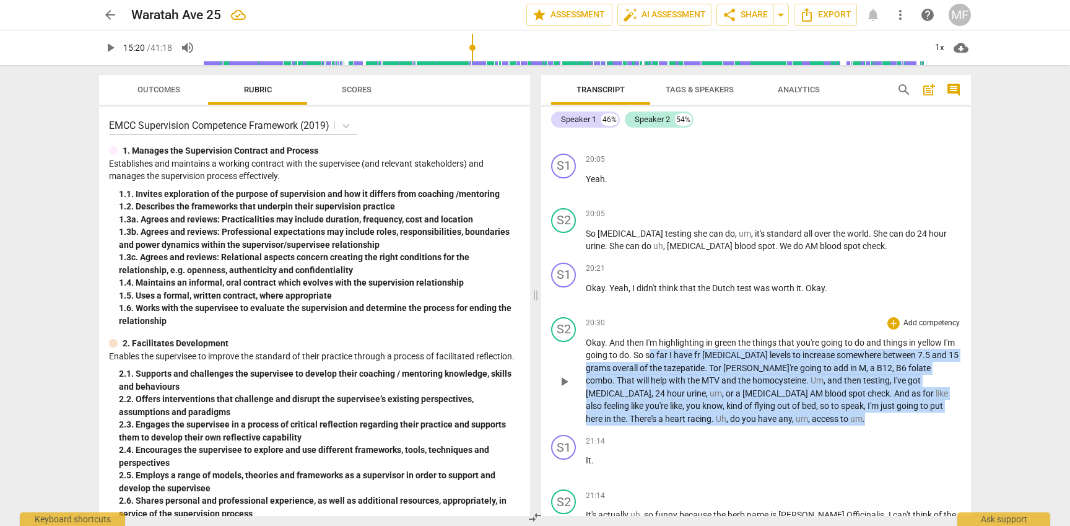
drag, startPoint x: 662, startPoint y: 390, endPoint x: 785, endPoint y: 451, distance: 136.8
click at [785, 425] on p "Okay . And then I'm highlighting in green the things that you're going to do an…" at bounding box center [773, 380] width 375 height 89
copy p "o far I have fr insulin levels to increase somewhere between 7.5 and 15 grams o…"
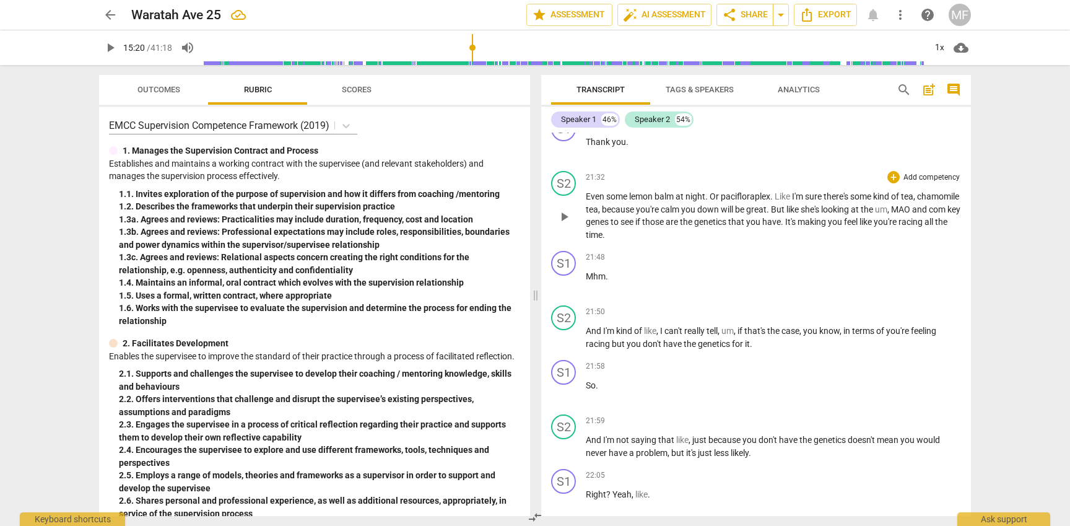
scroll to position [5759, 0]
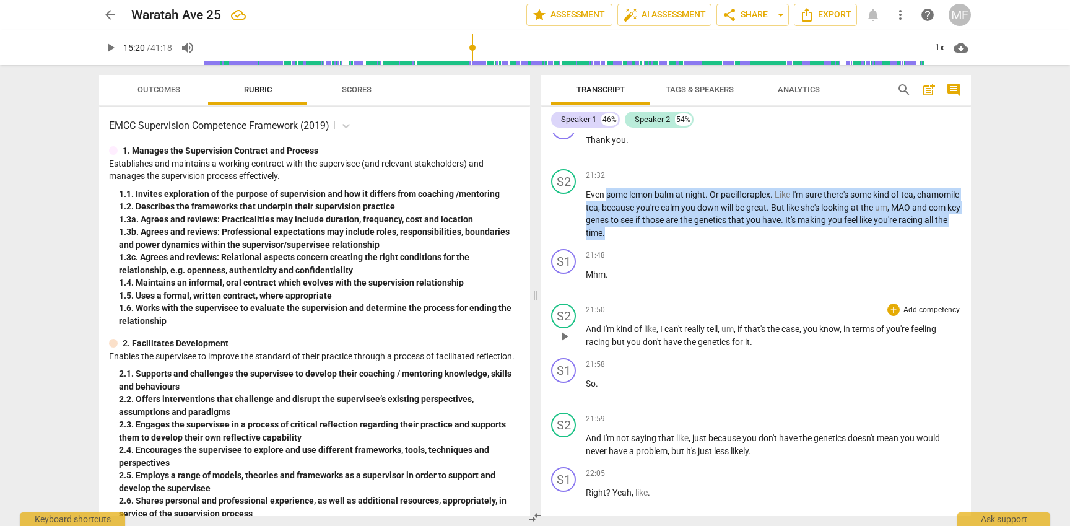
drag, startPoint x: 607, startPoint y: 235, endPoint x: 761, endPoint y: 385, distance: 214.6
click at [761, 385] on div "S1 play_arrow pause 00:01 + Add competency keyboard_arrow_right Um , back up hi…" at bounding box center [756, 324] width 430 height 383
copy p "some lemon balm at night . Or pacifloraplex . Like I'm sure there's some kind o…"
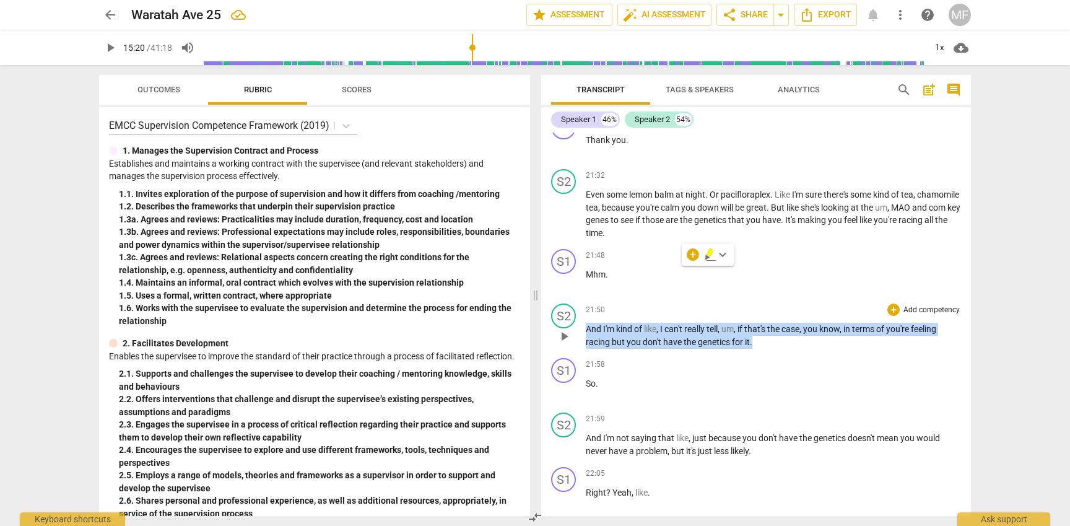
drag, startPoint x: 585, startPoint y: 369, endPoint x: 760, endPoint y: 380, distance: 175.1
click at [760, 348] on p "And I'm kind of like , I can't really tell , um , if that's the case , you know…" at bounding box center [773, 335] width 375 height 25
copy p "And I'm kind of like , I can't really tell , um , if that's the case , you know…"
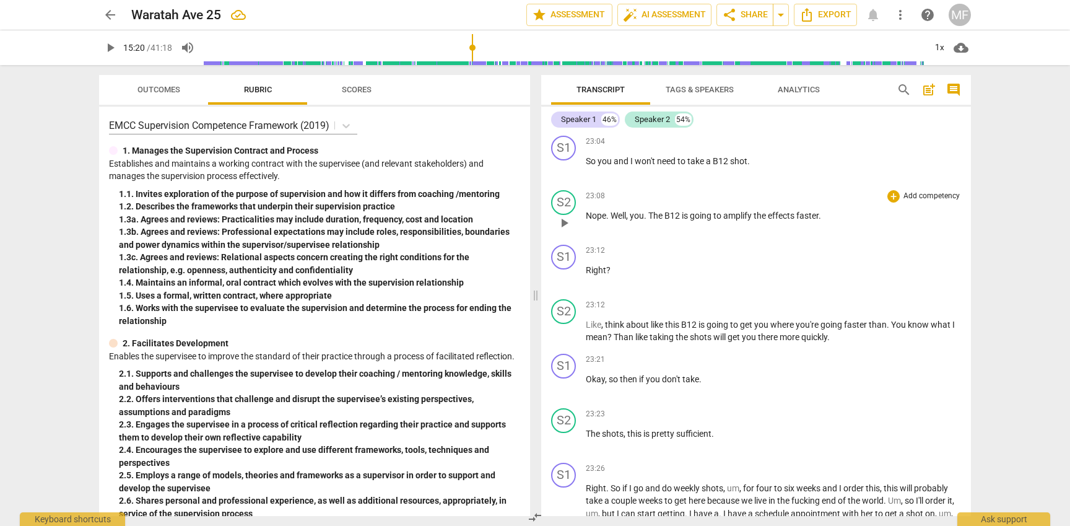
scroll to position [6647, 0]
drag, startPoint x: 650, startPoint y: 253, endPoint x: 867, endPoint y: 253, distance: 217.4
click at [868, 224] on p "Nope . Well , you . The B12 is going to amplify the effects faster ." at bounding box center [773, 217] width 375 height 13
copy p "The B12 is going to amplify the effects faster ."
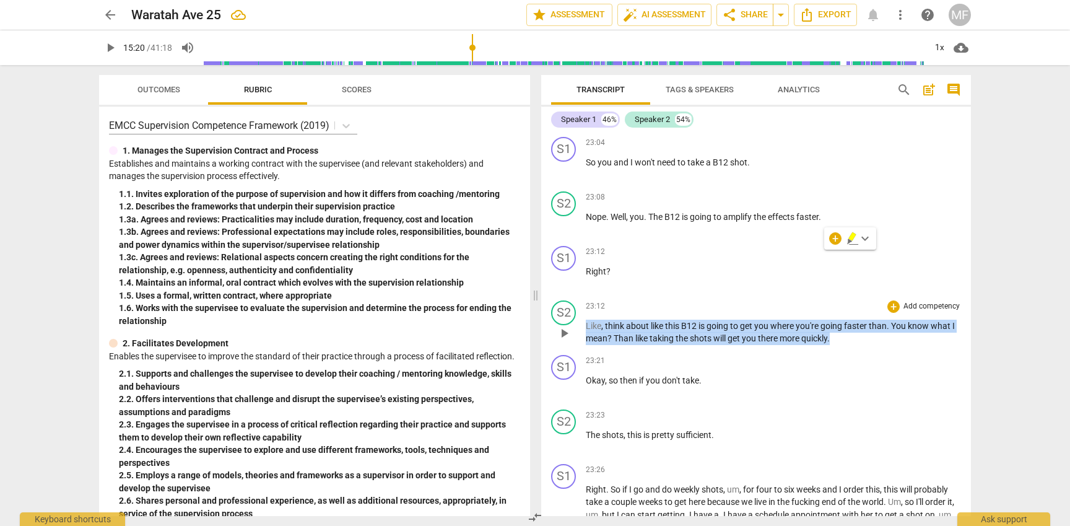
drag, startPoint x: 586, startPoint y: 365, endPoint x: 842, endPoint y: 379, distance: 256.8
click at [842, 345] on p "Like , think about like this B12 is going to get you where you're going faster …" at bounding box center [773, 332] width 375 height 25
copy p "Like , think about like this B12 is going to get you where you're going faster …"
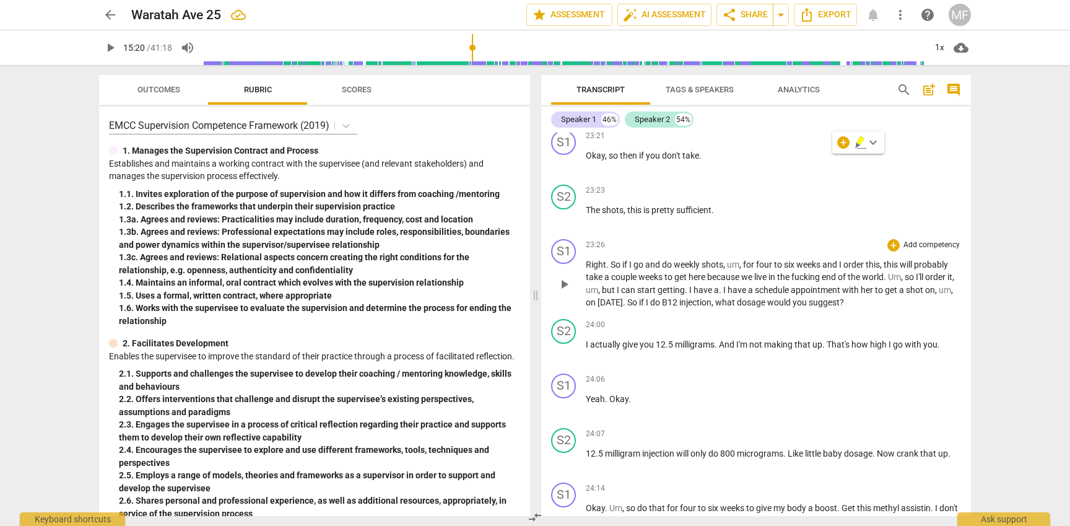
scroll to position [6890, 0]
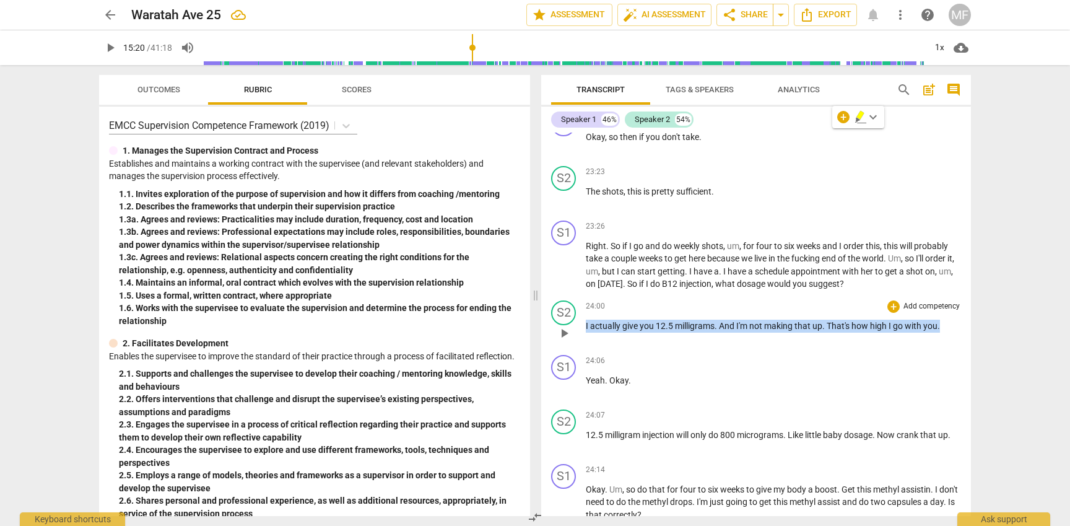
drag, startPoint x: 587, startPoint y: 364, endPoint x: 945, endPoint y: 367, distance: 358.0
click at [945, 333] on p "I actually give you 12.5 milligrams . And I'm not making that up . That's how h…" at bounding box center [773, 326] width 375 height 13
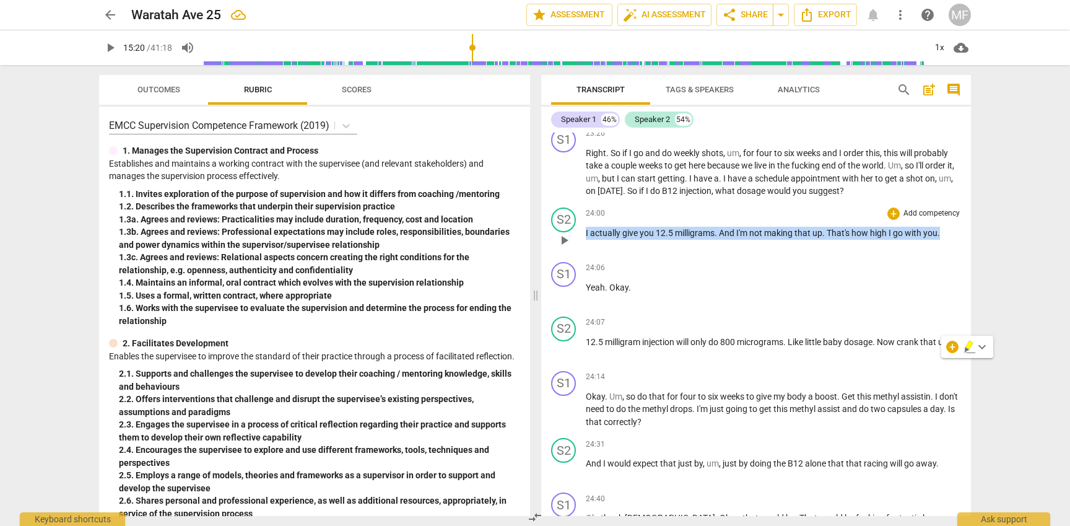
scroll to position [6993, 0]
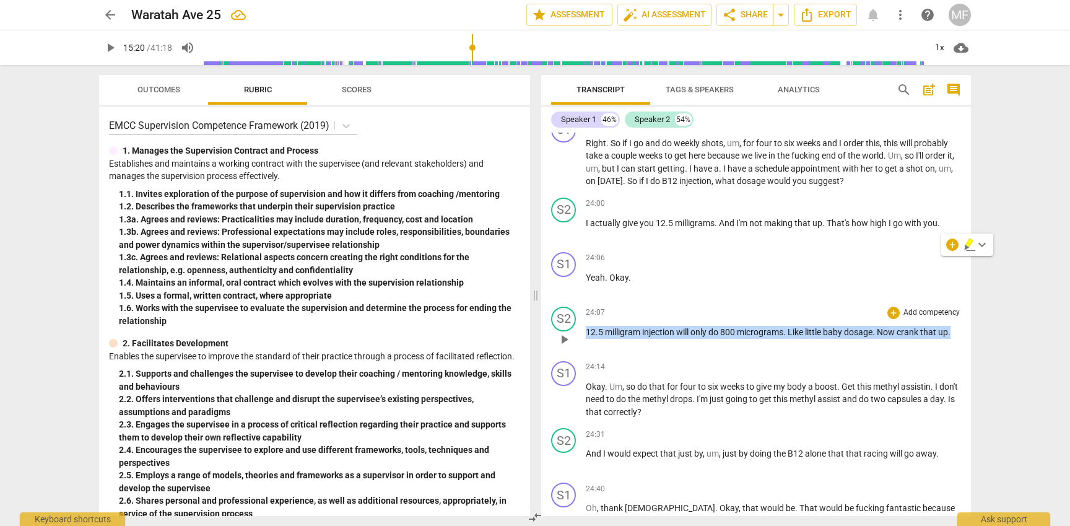
drag, startPoint x: 587, startPoint y: 372, endPoint x: 932, endPoint y: 377, distance: 345.6
click at [932, 351] on div "24:07 + Add competency keyboard_arrow_right 12.5 milligram injection will only …" at bounding box center [773, 329] width 375 height 45
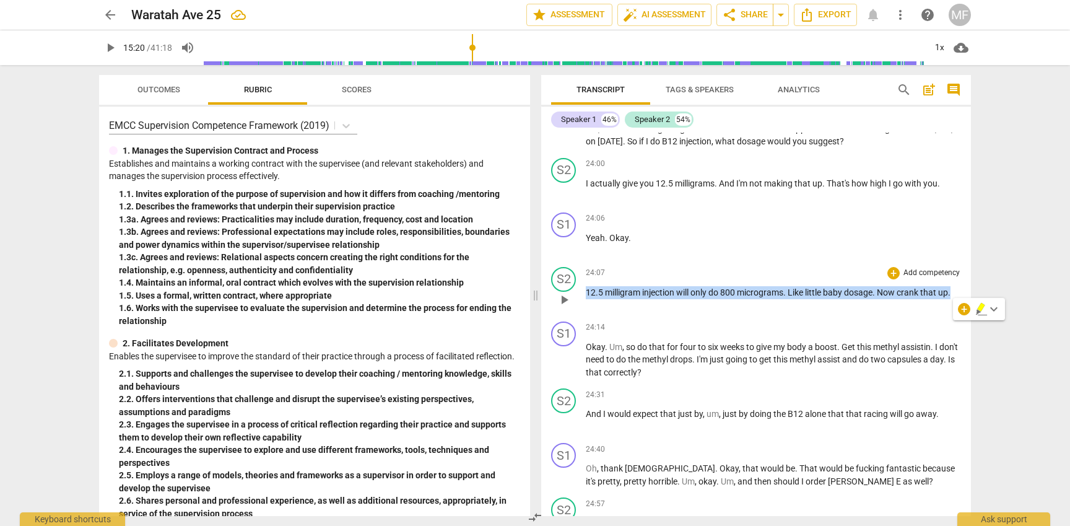
scroll to position [7039, 0]
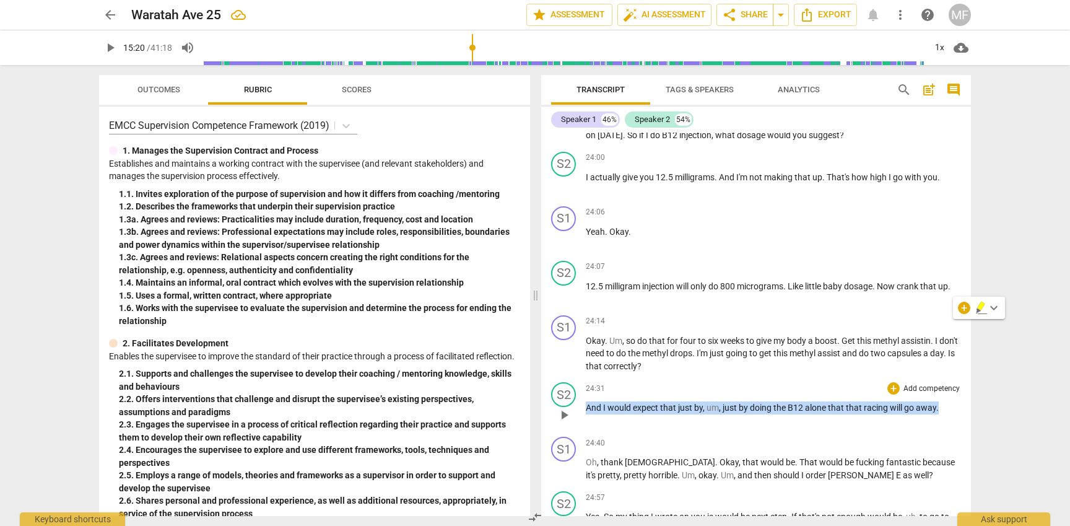
drag, startPoint x: 588, startPoint y: 450, endPoint x: 897, endPoint y: 460, distance: 309.2
click at [897, 427] on div "24:31 + Add competency keyboard_arrow_right And I would expect that just by , u…" at bounding box center [773, 404] width 375 height 45
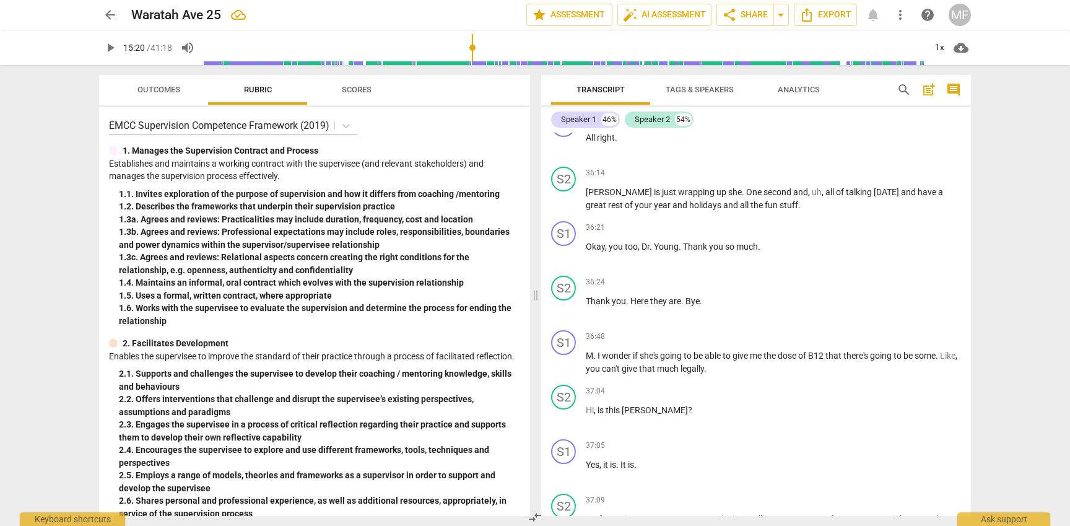
scroll to position [10412, 0]
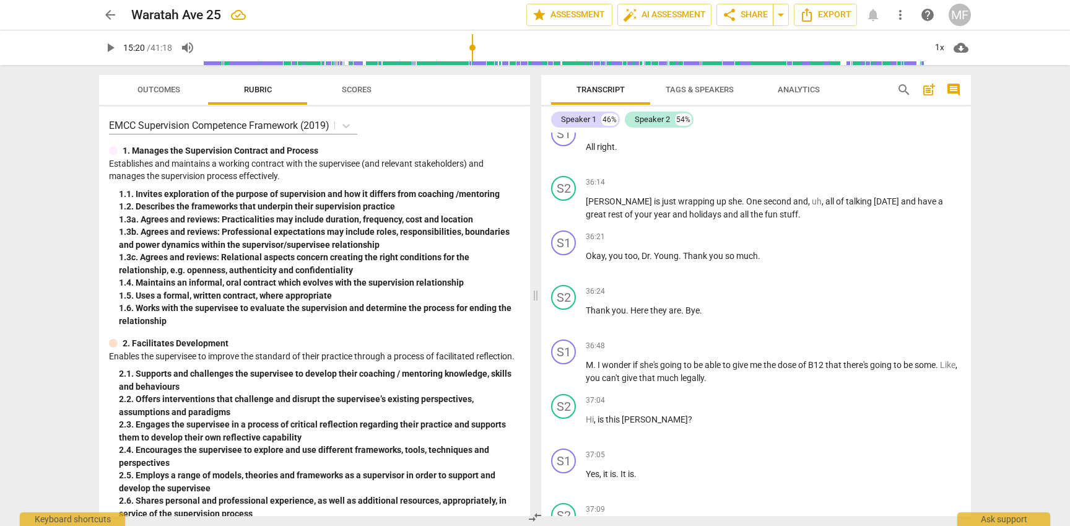
type input "920"
